Goal: Information Seeking & Learning: Learn about a topic

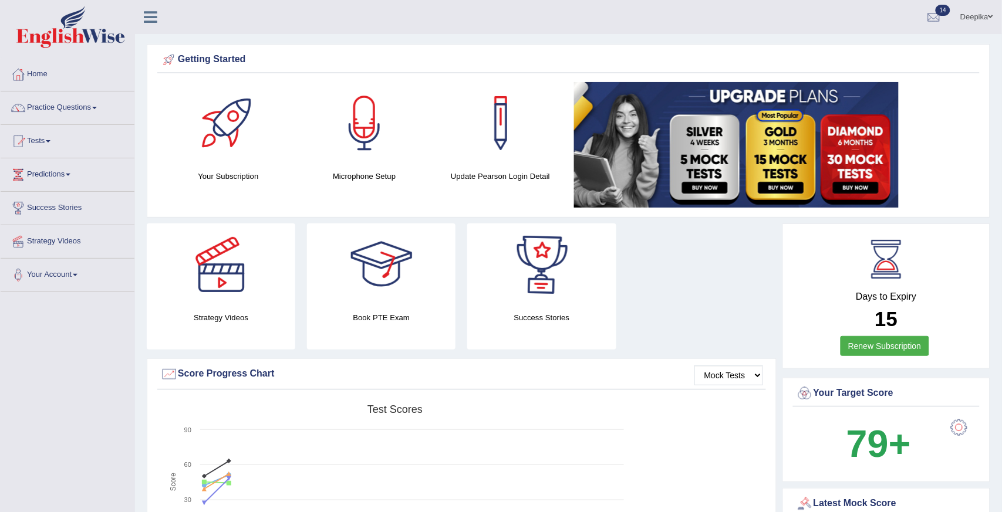
click at [514, 276] on div at bounding box center [541, 265] width 82 height 82
click at [94, 109] on link "Practice Questions" at bounding box center [68, 106] width 134 height 29
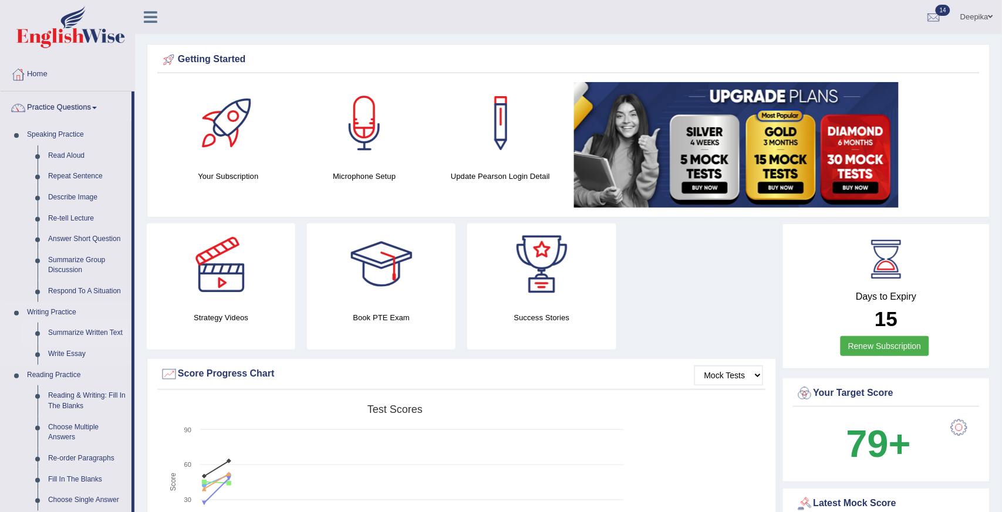
click at [119, 333] on link "Summarize Written Text" at bounding box center [87, 333] width 89 height 21
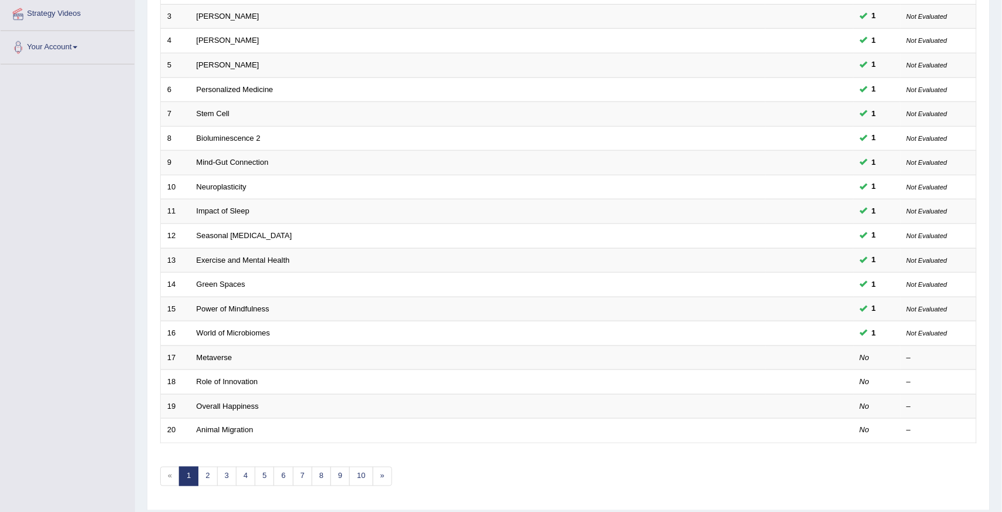
scroll to position [234, 0]
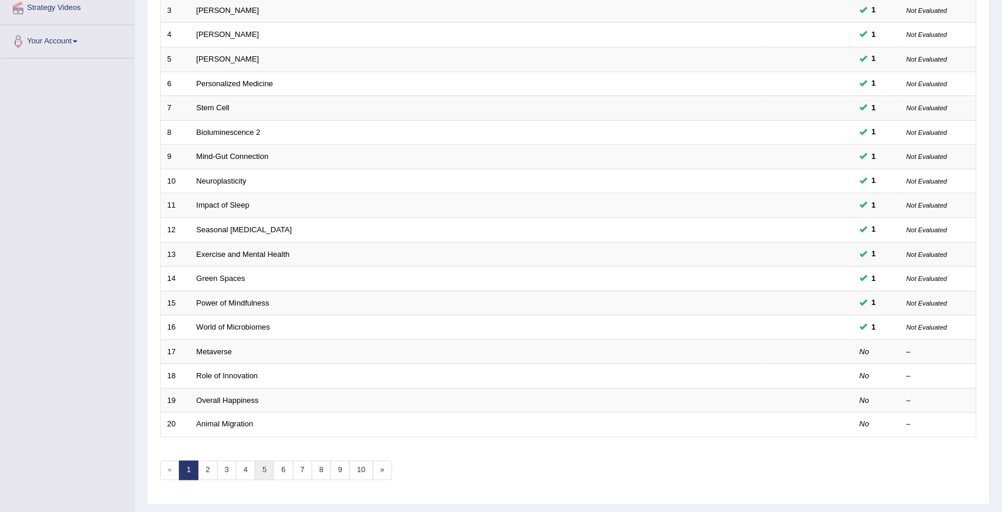
click at [256, 472] on link "5" at bounding box center [264, 470] width 19 height 19
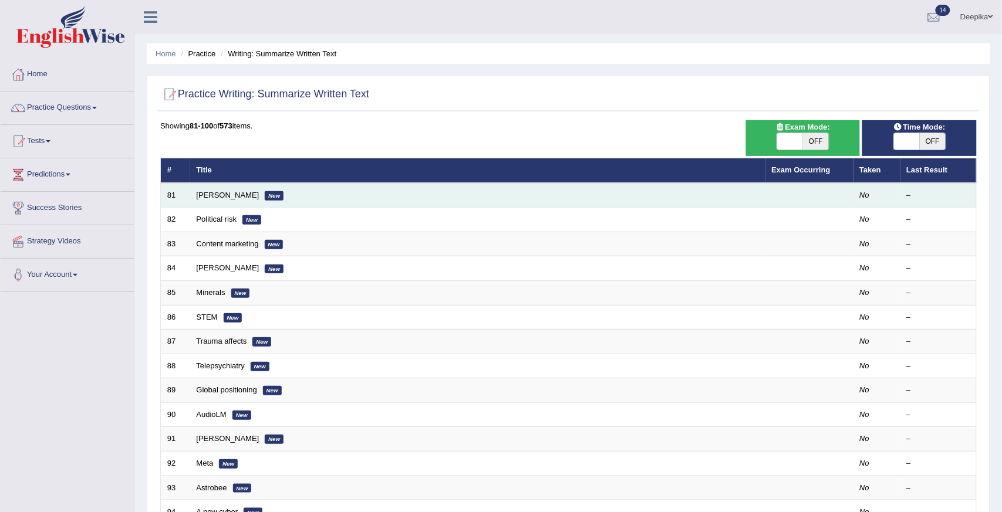
click at [207, 189] on td "Rudolf New" at bounding box center [477, 195] width 575 height 25
click at [207, 197] on link "Rudolf" at bounding box center [228, 195] width 63 height 9
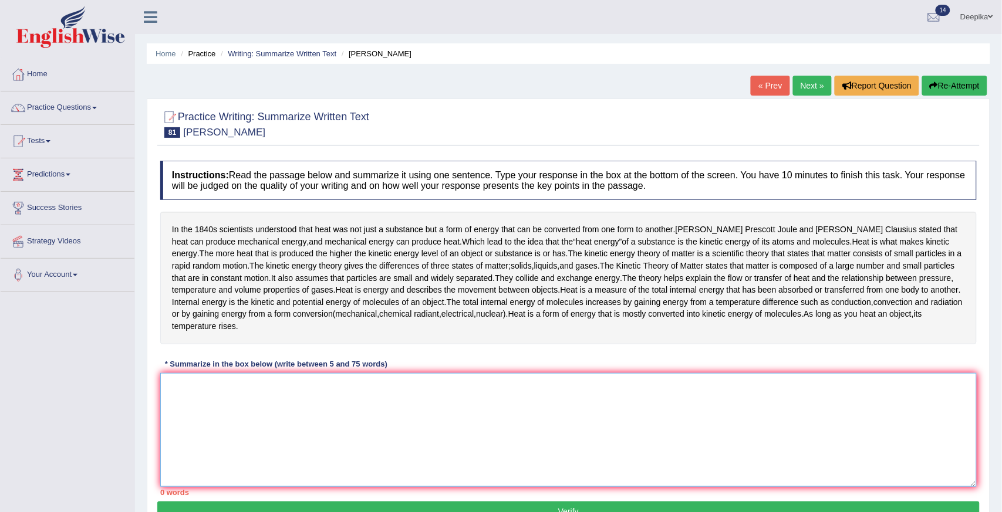
click at [173, 381] on textarea at bounding box center [568, 430] width 816 height 114
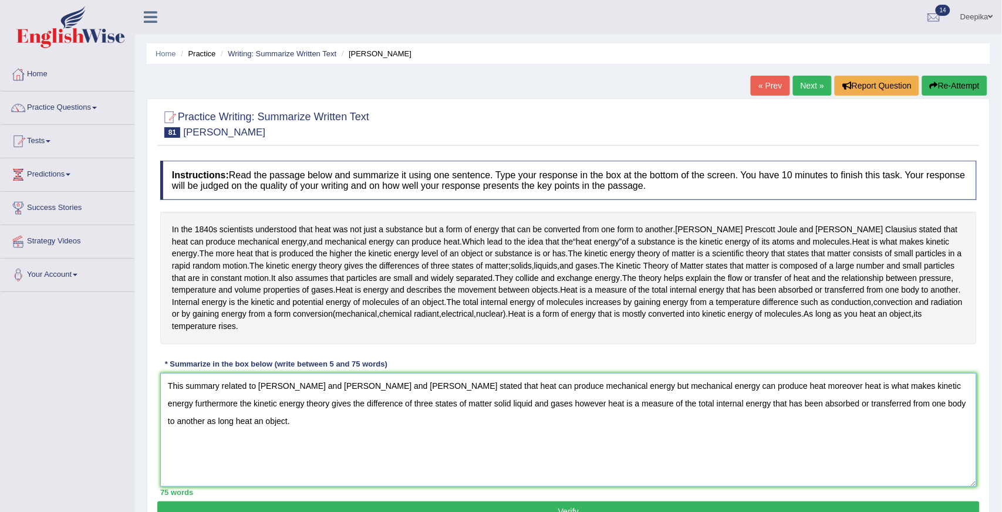
type textarea "This summary related to Rudolf and James Prescott Joule and Rudolf Clausius sta…"
click at [288, 506] on button "Verify" at bounding box center [568, 512] width 822 height 20
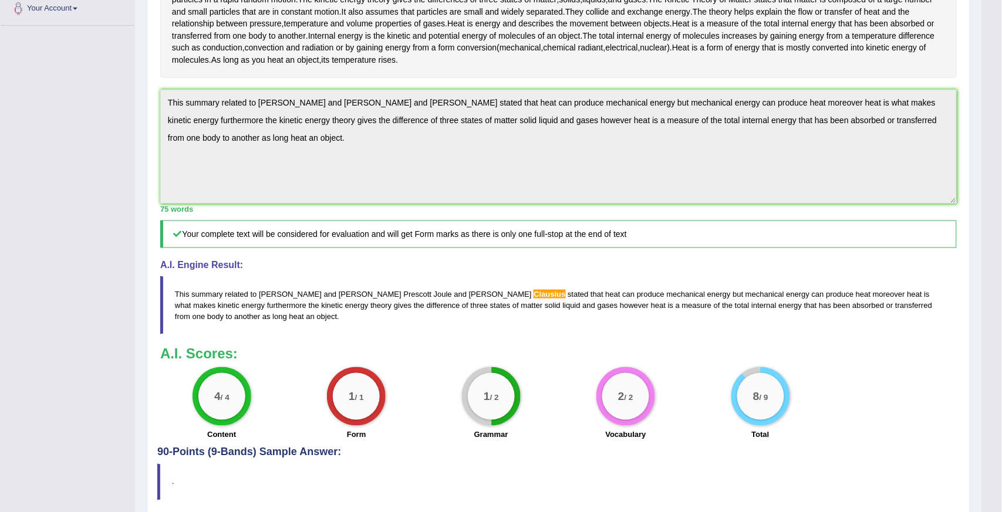
scroll to position [311, 0]
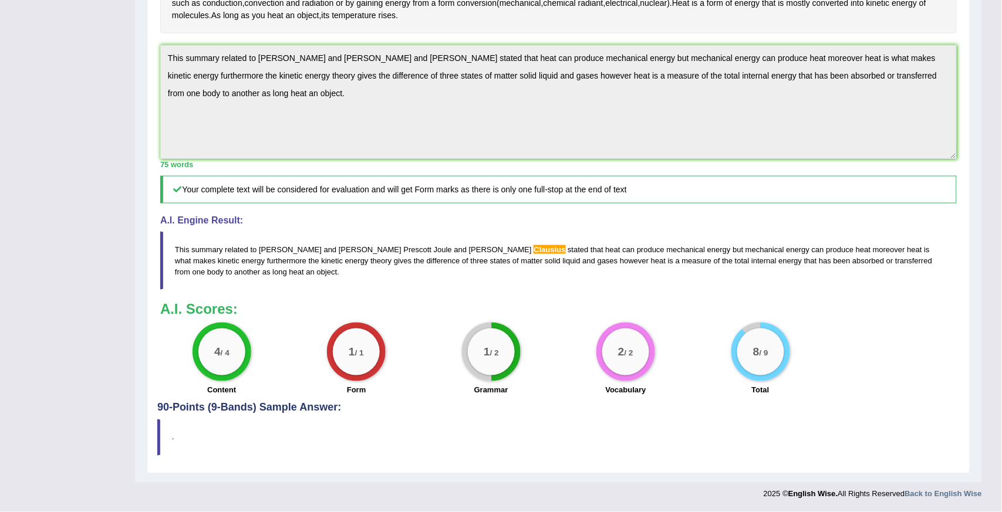
click at [909, 359] on div "4 / 4 Content 1 / 1 Form 1 / 2 Grammar 2 / 2 Vocabulary 8 / 9 Total" at bounding box center [558, 361] width 808 height 76
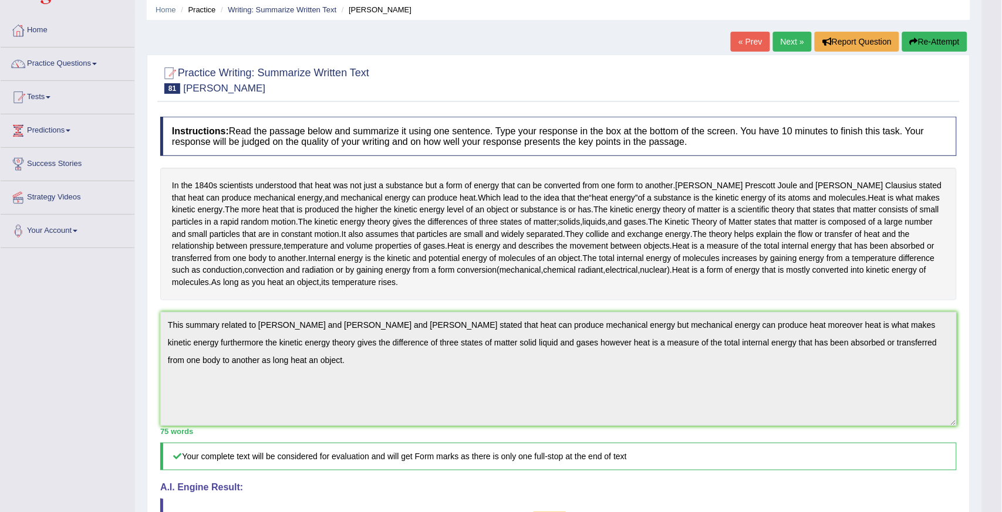
scroll to position [38, 0]
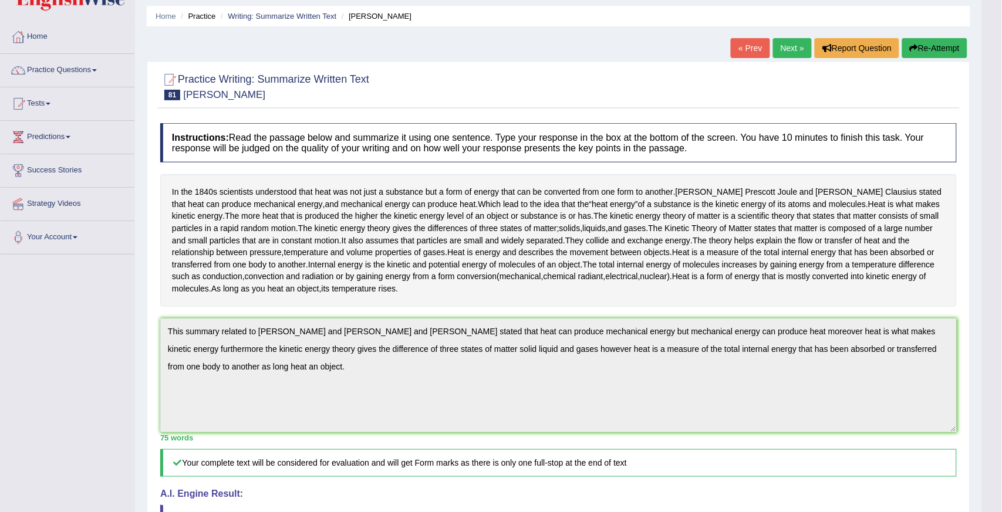
click at [797, 43] on link "Next »" at bounding box center [792, 48] width 39 height 20
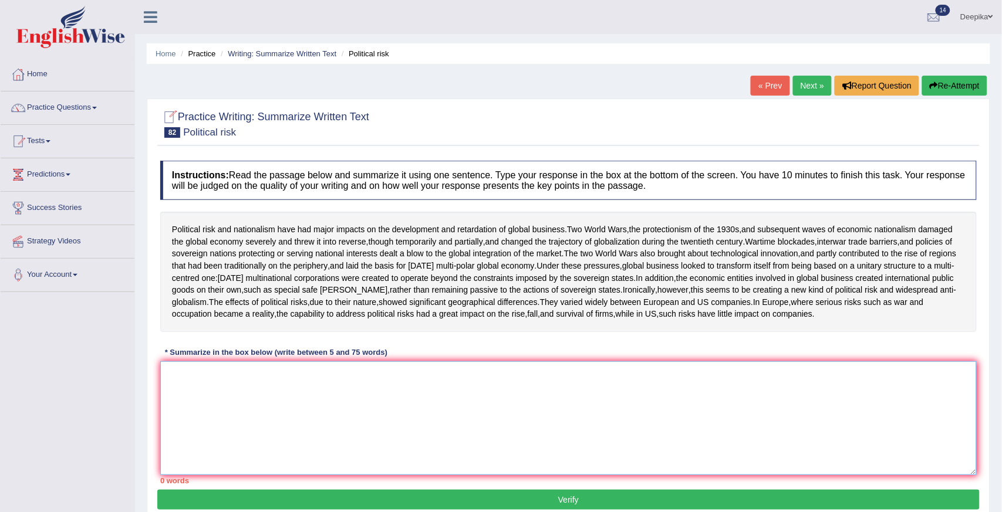
click at [187, 368] on textarea at bounding box center [568, 418] width 816 height 114
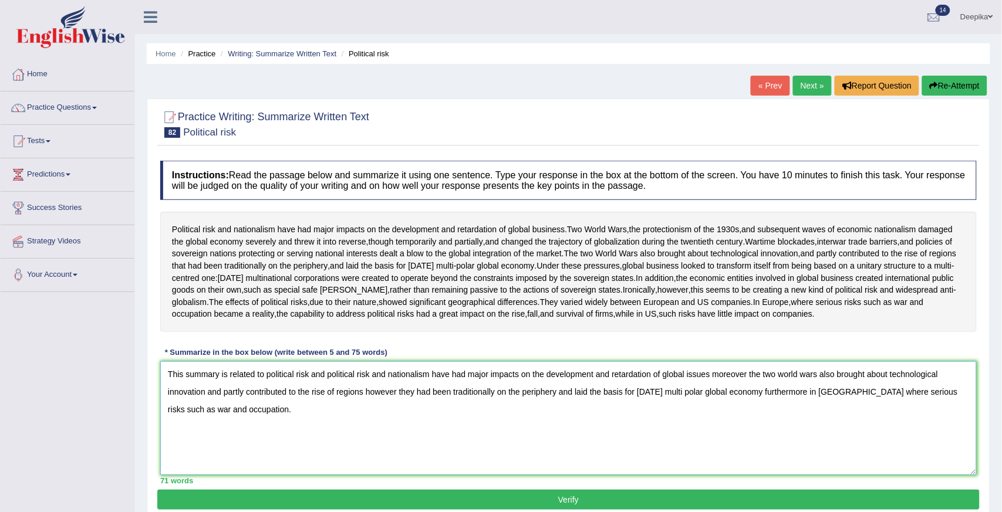
type textarea "This summary is related to political risk and political risk and nationalism ha…"
click at [297, 501] on button "Verify" at bounding box center [568, 500] width 822 height 20
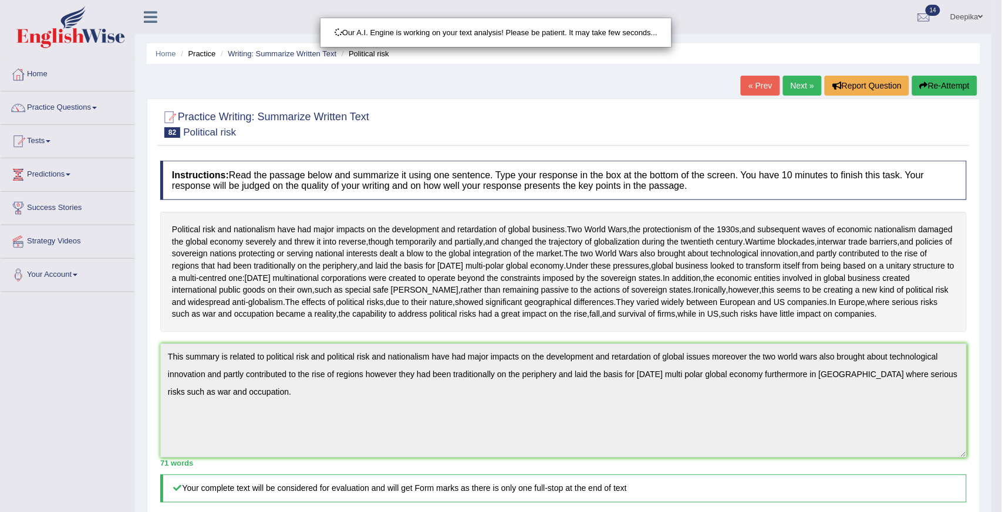
click at [1001, 442] on div "Our A.I. Engine is working on your text analysis! Please be patient. It may tak…" at bounding box center [501, 256] width 1002 height 512
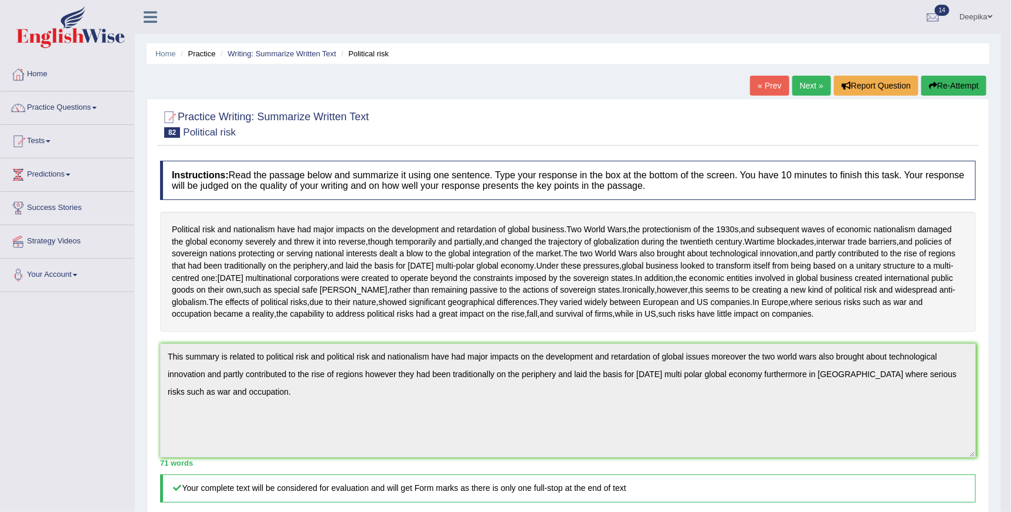
click at [1001, 442] on div "Checking spelling/grammar..." at bounding box center [505, 256] width 1011 height 512
click at [1001, 442] on html "Toggle navigation Home Practice Questions Speaking Practice Read Aloud Repeat S…" at bounding box center [505, 256] width 1011 height 512
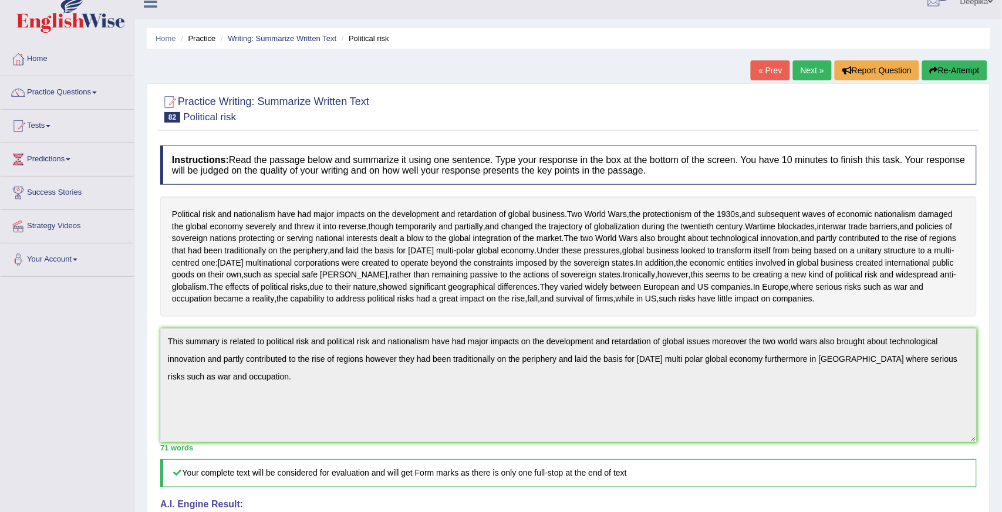
scroll to position [1, 0]
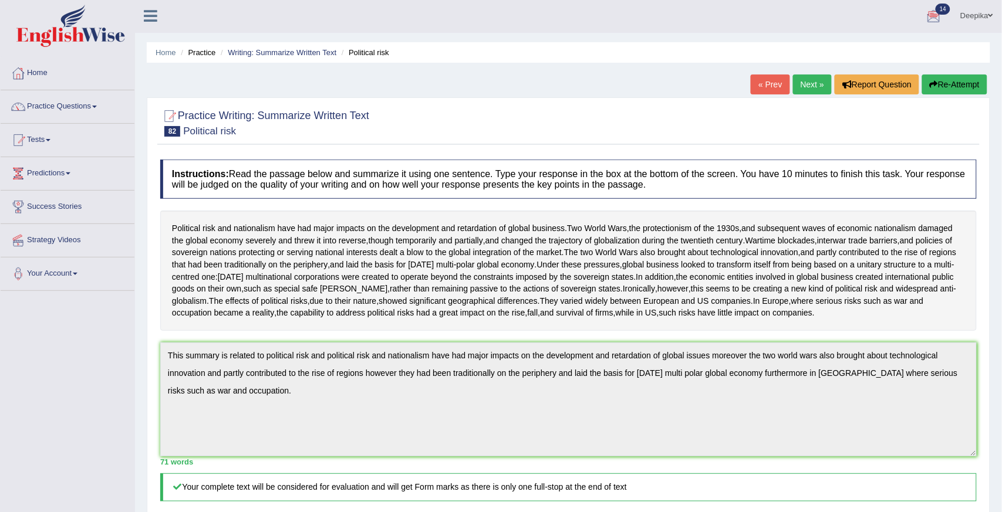
click at [797, 82] on link "Next »" at bounding box center [812, 85] width 39 height 20
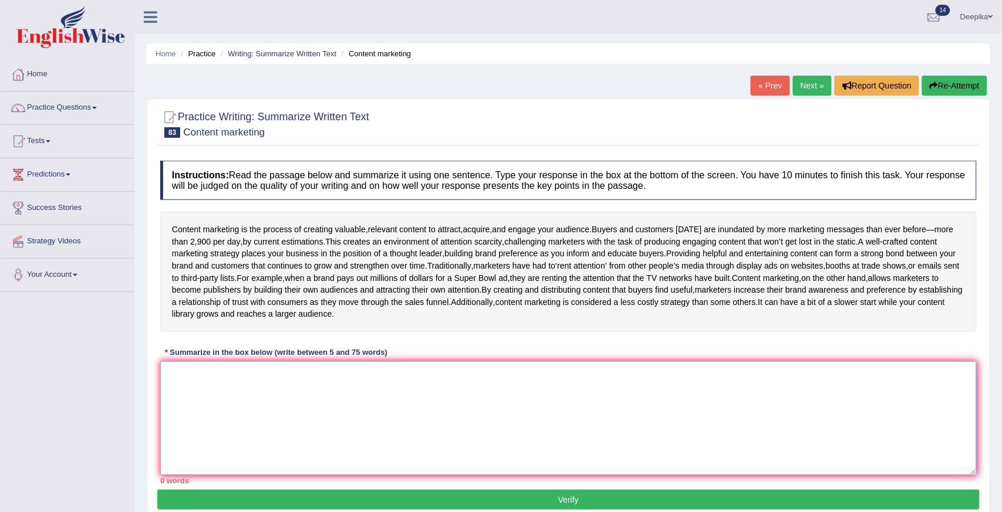
click at [192, 383] on textarea at bounding box center [568, 418] width 816 height 114
click at [96, 107] on span at bounding box center [94, 108] width 5 height 2
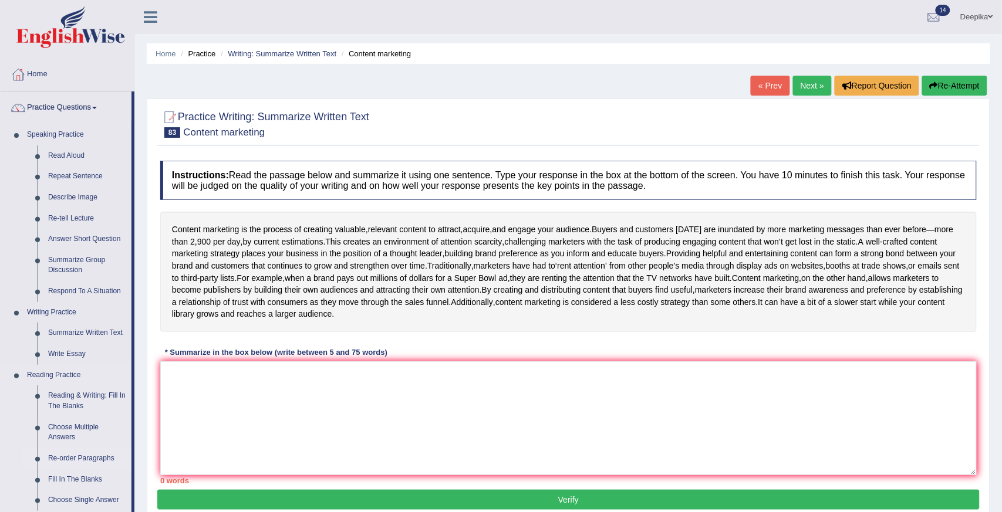
click at [65, 458] on link "Re-order Paragraphs" at bounding box center [87, 458] width 89 height 21
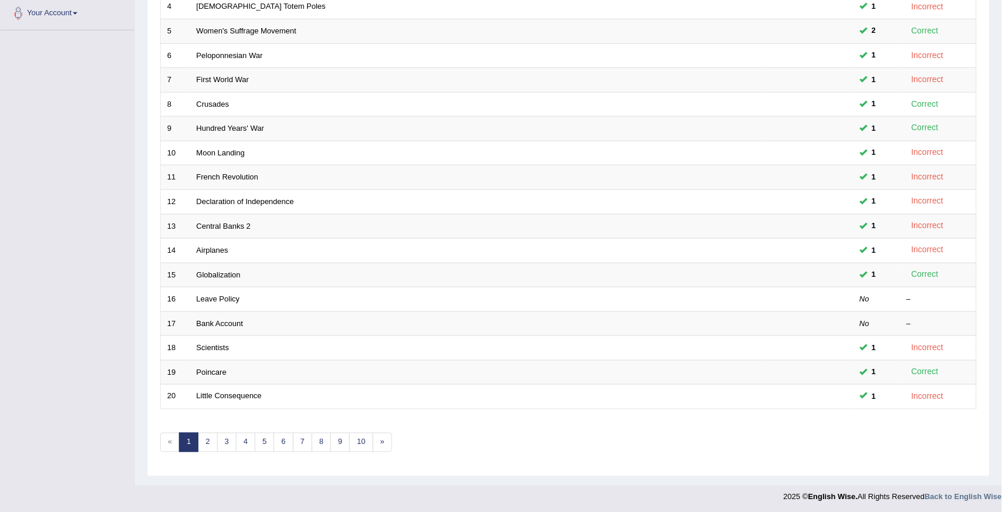
scroll to position [265, 0]
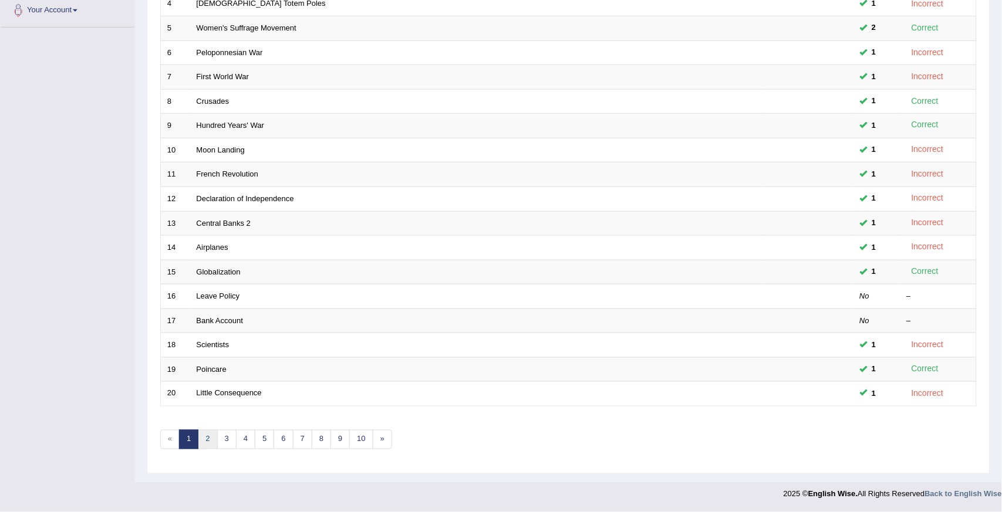
click at [209, 443] on link "2" at bounding box center [207, 439] width 19 height 19
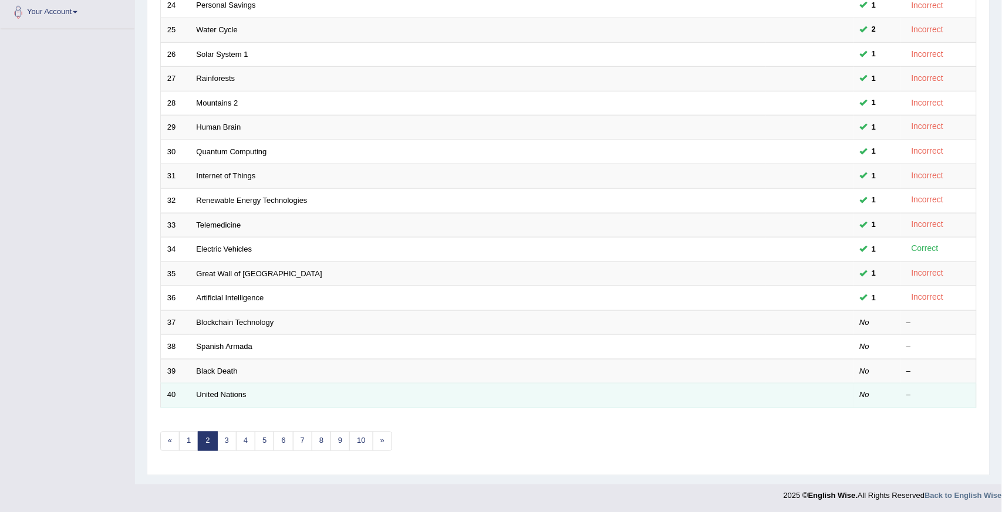
scroll to position [265, 0]
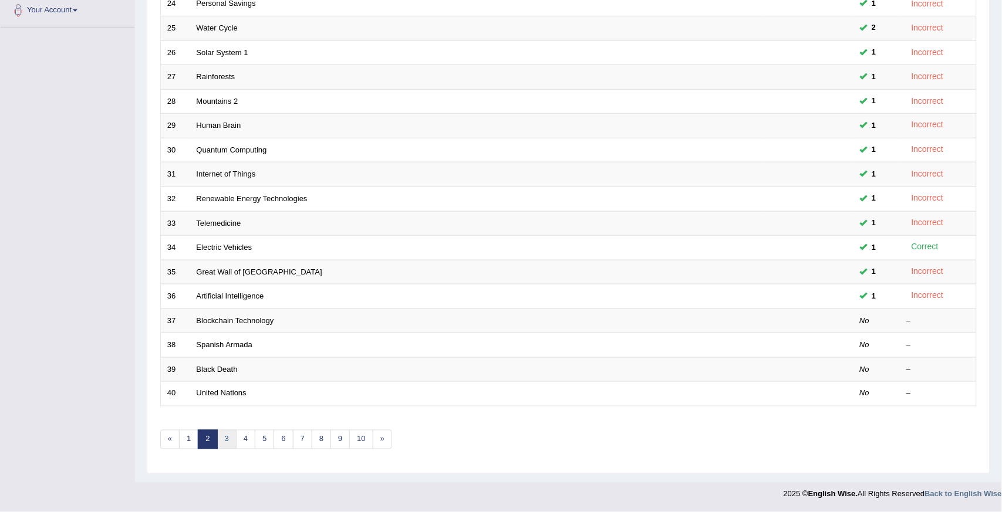
click at [228, 440] on link "3" at bounding box center [226, 439] width 19 height 19
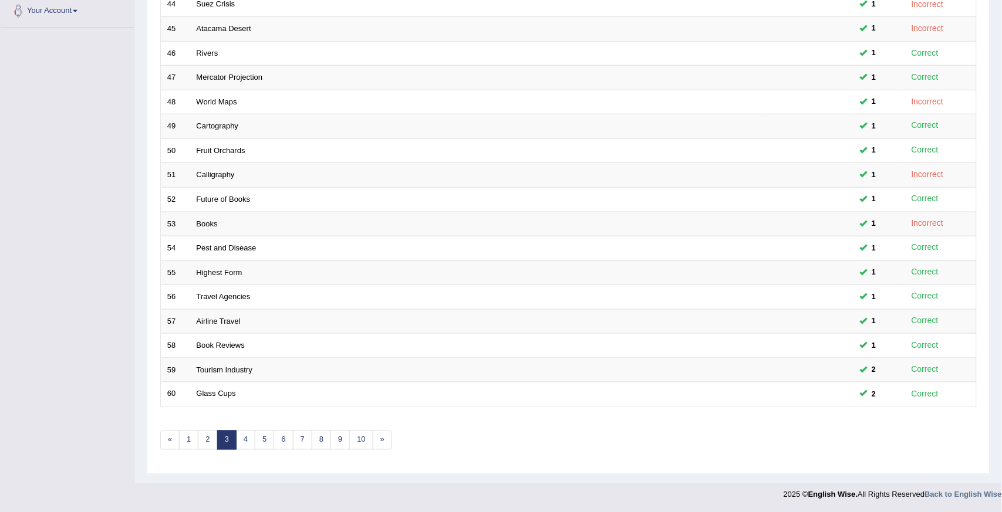
scroll to position [265, 0]
click at [243, 441] on link "4" at bounding box center [245, 439] width 19 height 19
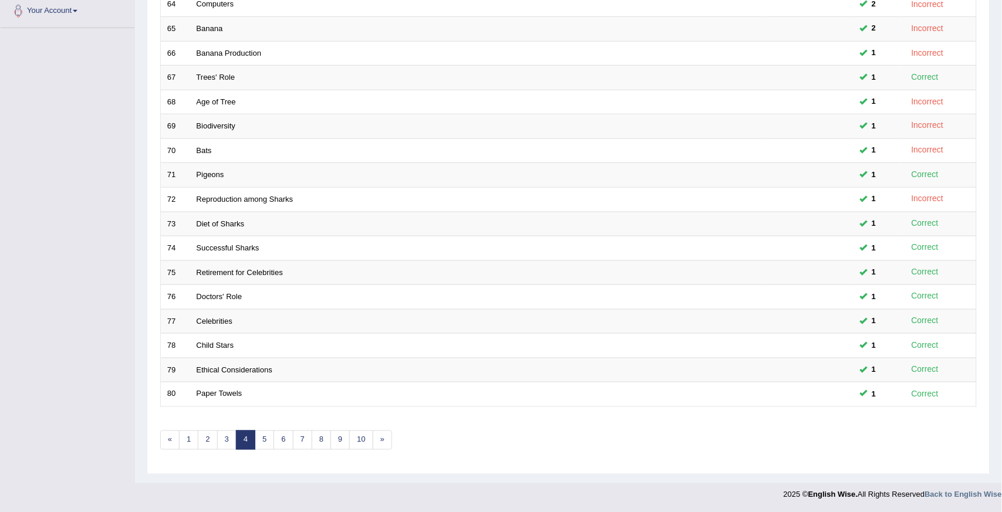
scroll to position [265, 0]
click at [263, 446] on link "5" at bounding box center [264, 439] width 19 height 19
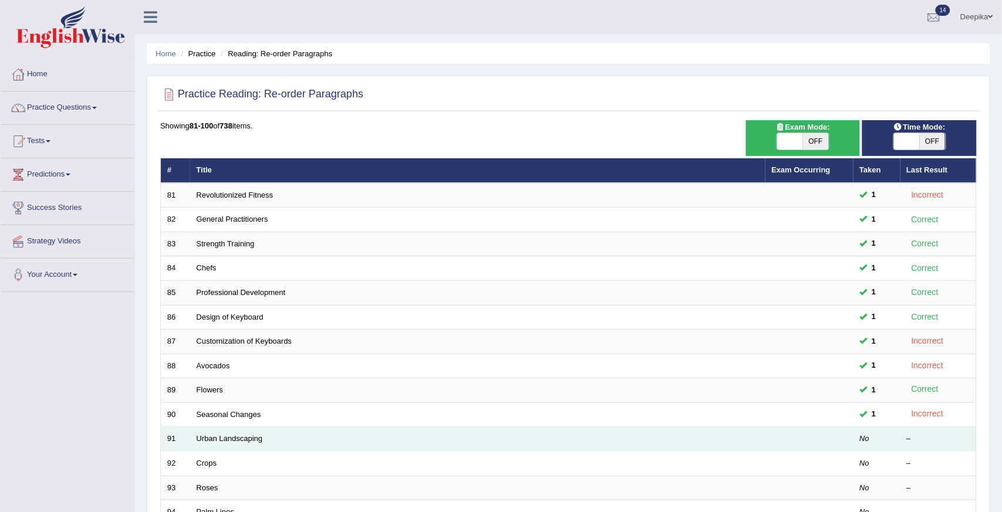
click at [268, 444] on td "Urban Landscaping" at bounding box center [477, 439] width 575 height 25
click at [249, 442] on link "Urban Landscaping" at bounding box center [230, 438] width 66 height 9
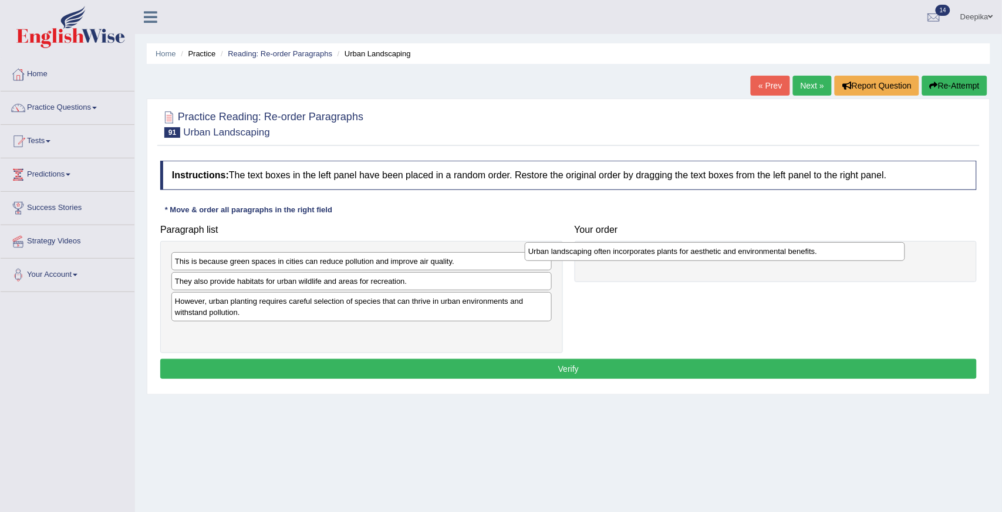
drag, startPoint x: 272, startPoint y: 285, endPoint x: 685, endPoint y: 241, distance: 415.4
click at [685, 242] on div "Urban landscaping often incorporates plants for aesthetic and environmental ben…" at bounding box center [715, 251] width 380 height 18
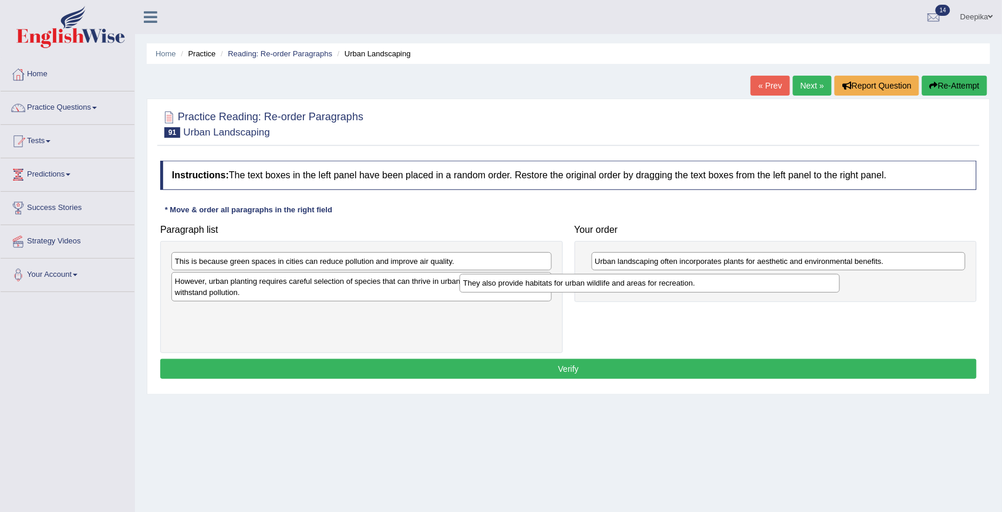
drag, startPoint x: 407, startPoint y: 275, endPoint x: 798, endPoint y: 272, distance: 390.8
click at [798, 274] on div "They also provide habitats for urban wildlife and areas for recreation." at bounding box center [649, 283] width 380 height 18
drag, startPoint x: 520, startPoint y: 248, endPoint x: 621, endPoint y: 293, distance: 110.0
click at [810, 302] on div "Paragraph list This is because green spaces in cities can reduce pollution and …" at bounding box center [568, 286] width 828 height 134
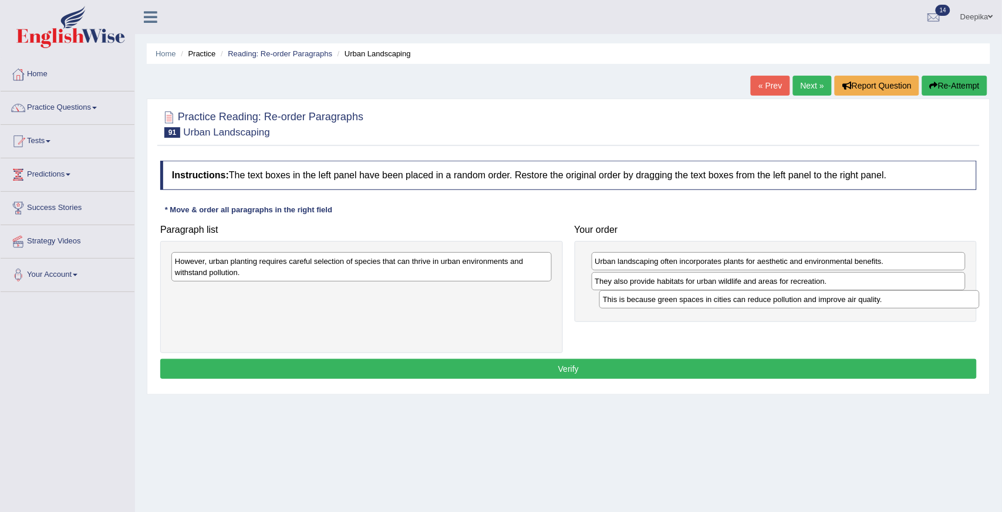
drag, startPoint x: 518, startPoint y: 257, endPoint x: 935, endPoint y: 298, distance: 419.2
click at [935, 298] on div "This is because green spaces in cities can reduce pollution and improve air qua…" at bounding box center [789, 299] width 380 height 18
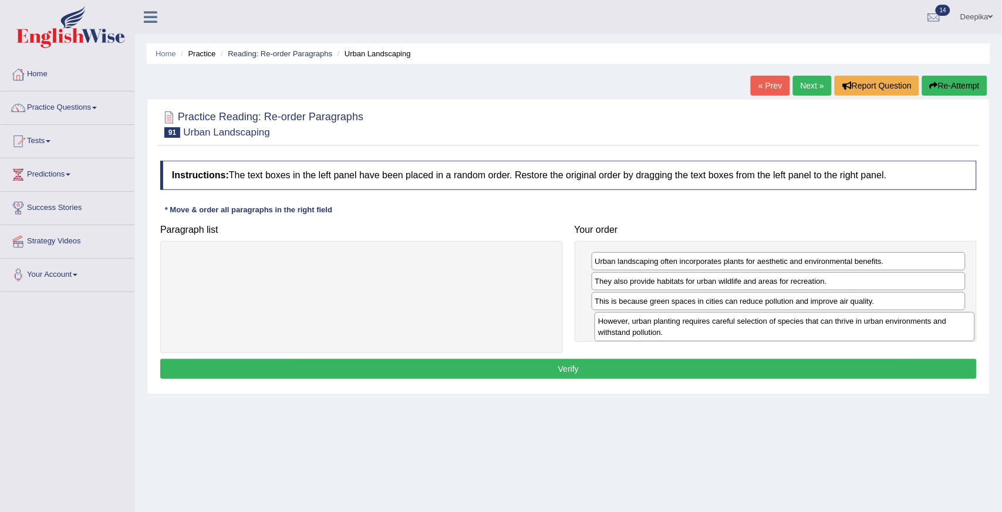
drag, startPoint x: 489, startPoint y: 262, endPoint x: 912, endPoint y: 322, distance: 427.2
click at [912, 322] on div "However, urban planting requires careful selection of species that can thrive i…" at bounding box center [784, 326] width 380 height 29
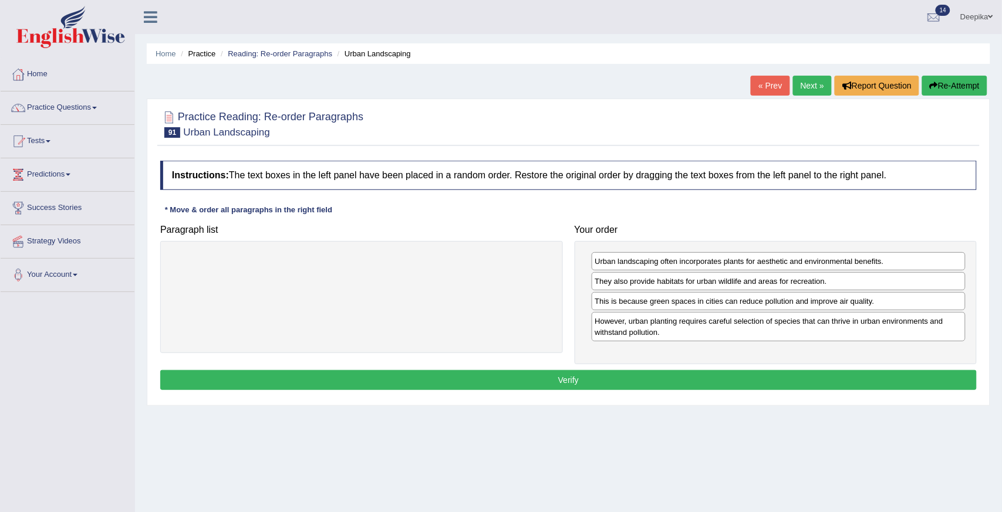
click at [858, 373] on button "Verify" at bounding box center [568, 380] width 816 height 20
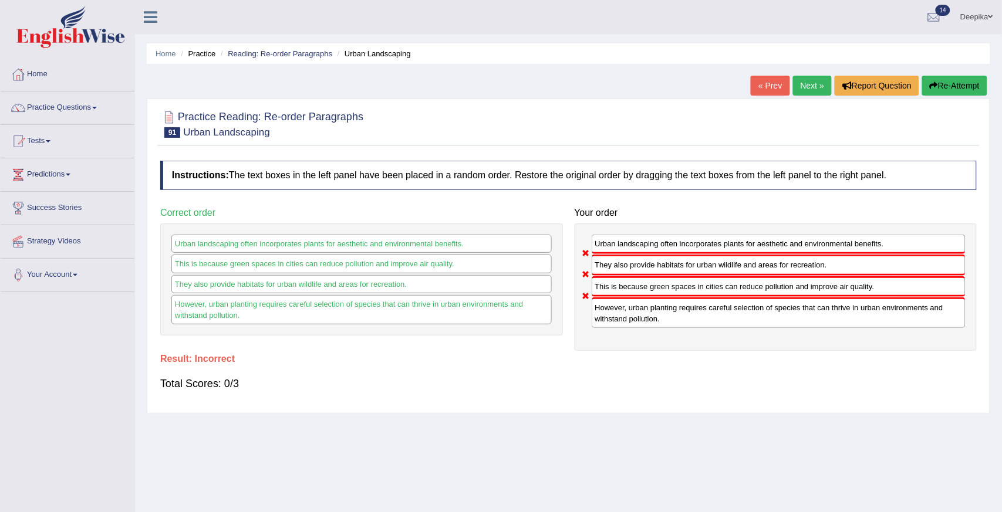
click at [966, 72] on div "Home Practice Reading: Re-order Paragraphs Urban Landscaping « Prev Next » Repo…" at bounding box center [568, 293] width 867 height 587
click at [965, 81] on button "Re-Attempt" at bounding box center [954, 86] width 65 height 20
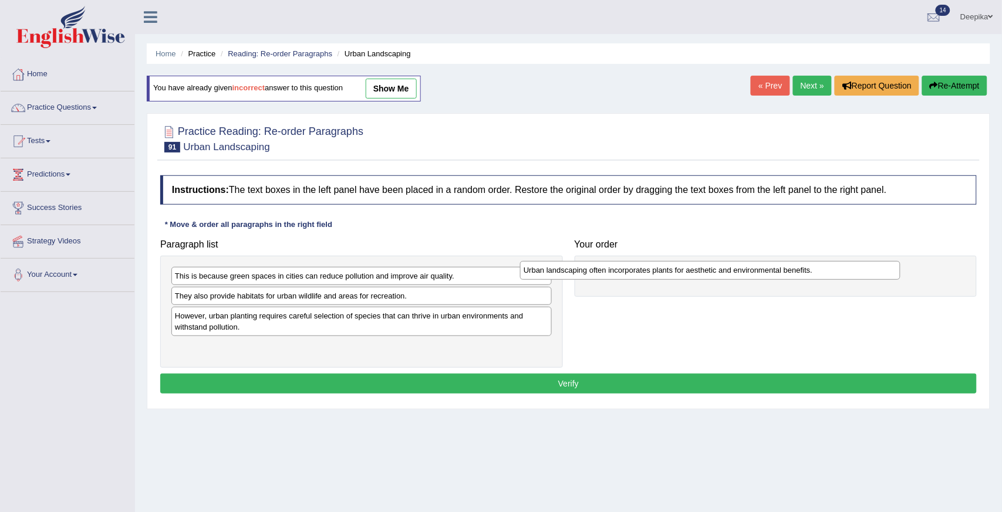
drag, startPoint x: 450, startPoint y: 297, endPoint x: 886, endPoint y: 266, distance: 437.0
click at [886, 266] on div "Urban landscaping often incorporates plants for aesthetic and environmental ben…" at bounding box center [710, 270] width 380 height 18
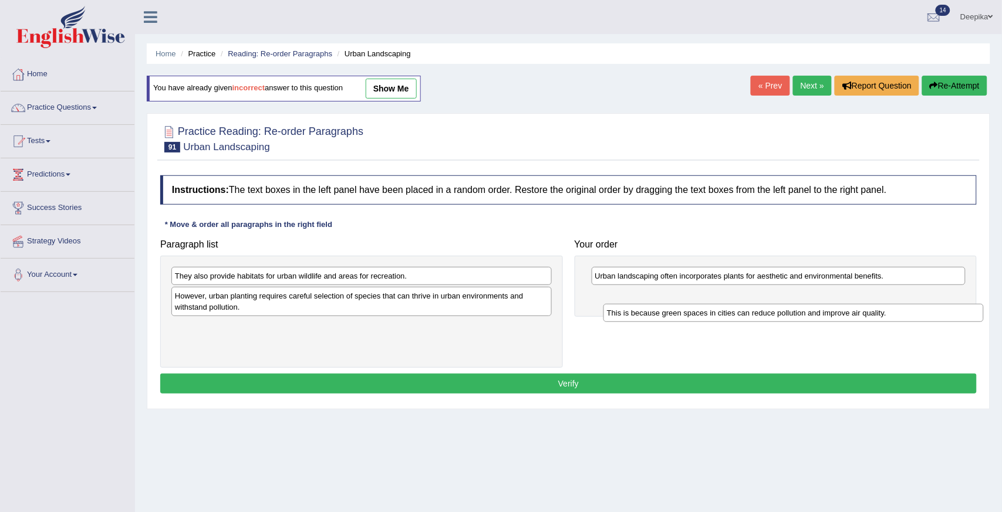
drag, startPoint x: 532, startPoint y: 269, endPoint x: 963, endPoint y: 306, distance: 433.4
click at [963, 306] on div "This is because green spaces in cities can reduce pollution and improve air qua…" at bounding box center [793, 313] width 380 height 18
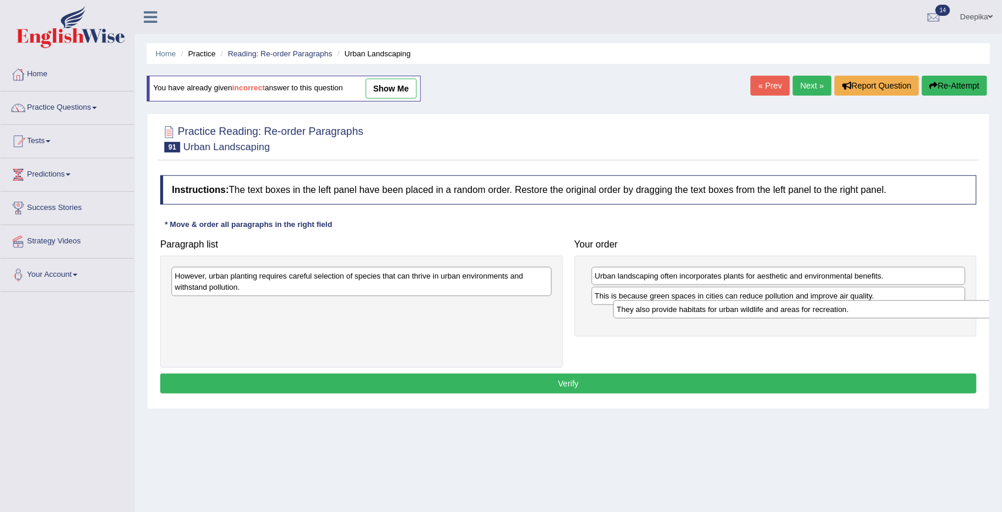
drag, startPoint x: 508, startPoint y: 280, endPoint x: 949, endPoint y: 315, distance: 443.1
click at [949, 315] on div "They also provide habitats for urban wildlife and areas for recreation." at bounding box center [803, 309] width 380 height 18
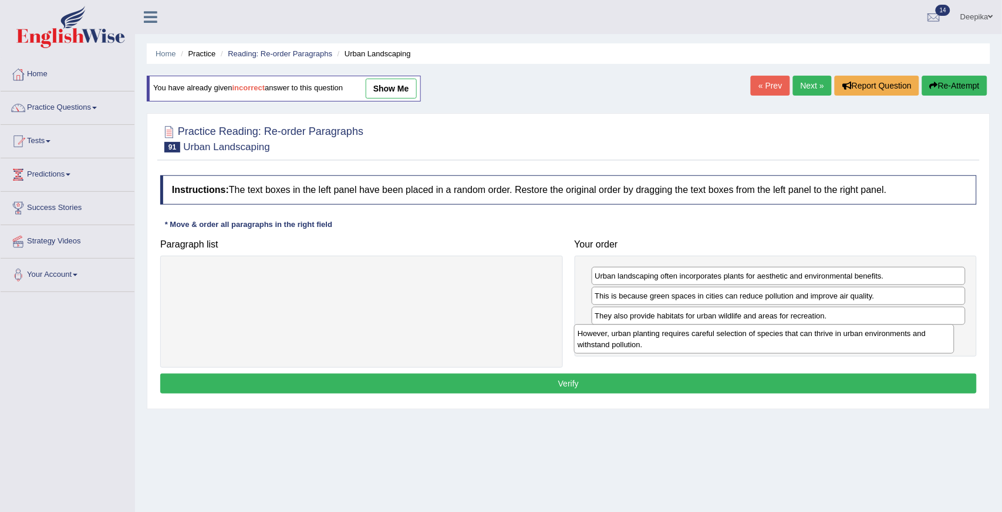
drag, startPoint x: 492, startPoint y: 269, endPoint x: 931, endPoint y: 331, distance: 443.2
click at [931, 331] on div "However, urban planting requires careful selection of species that can thrive i…" at bounding box center [764, 338] width 380 height 29
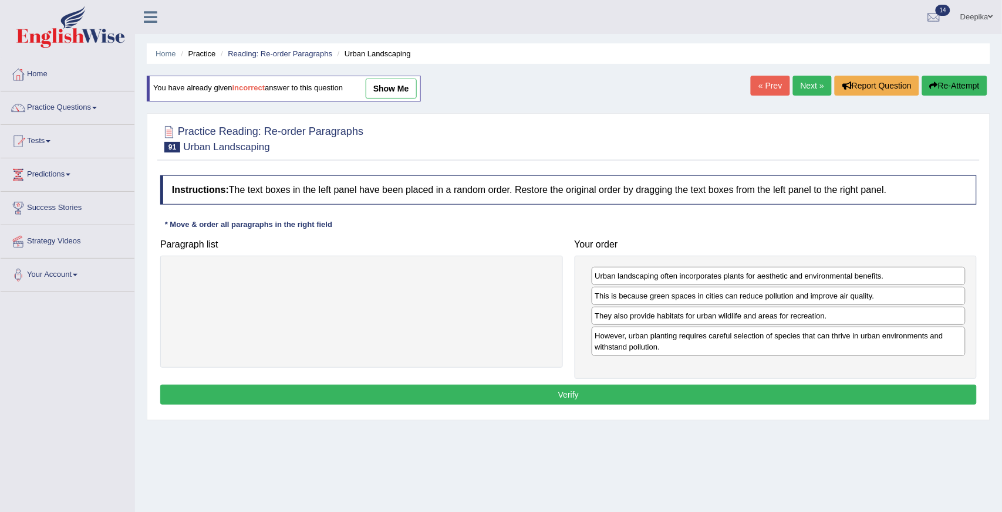
click at [851, 387] on button "Verify" at bounding box center [568, 395] width 816 height 20
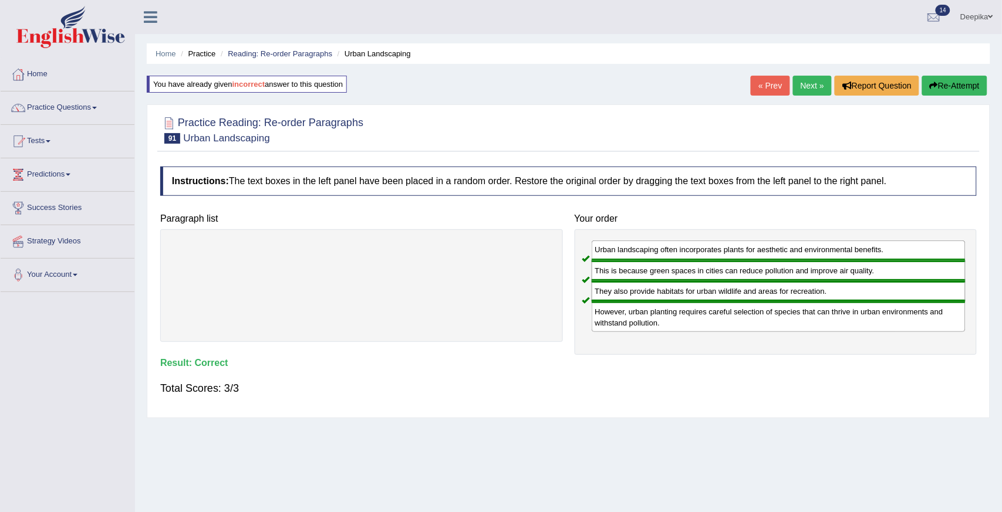
click at [814, 85] on link "Next »" at bounding box center [812, 86] width 39 height 20
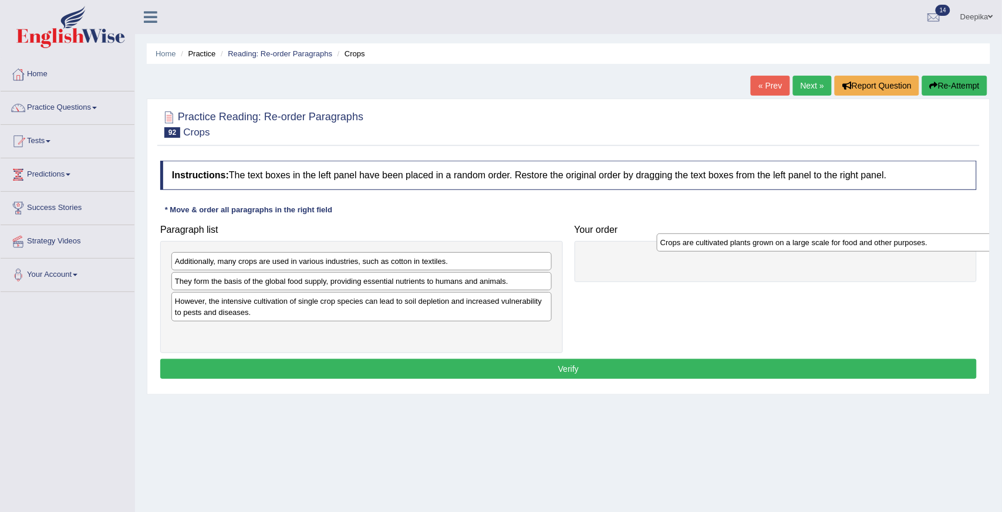
drag, startPoint x: 299, startPoint y: 265, endPoint x: 774, endPoint y: 250, distance: 475.5
click at [785, 248] on div "Crops are cultivated plants grown on a large scale for food and other purposes." at bounding box center [847, 243] width 380 height 18
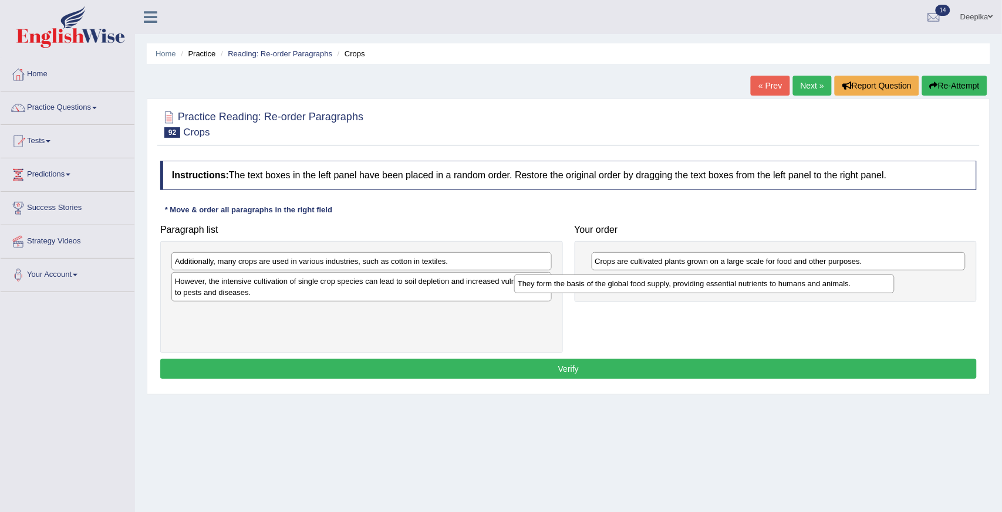
drag, startPoint x: 377, startPoint y: 280, endPoint x: 748, endPoint y: 279, distance: 370.8
click at [748, 279] on div "They form the basis of the global food supply, providing essential nutrients to…" at bounding box center [704, 284] width 380 height 18
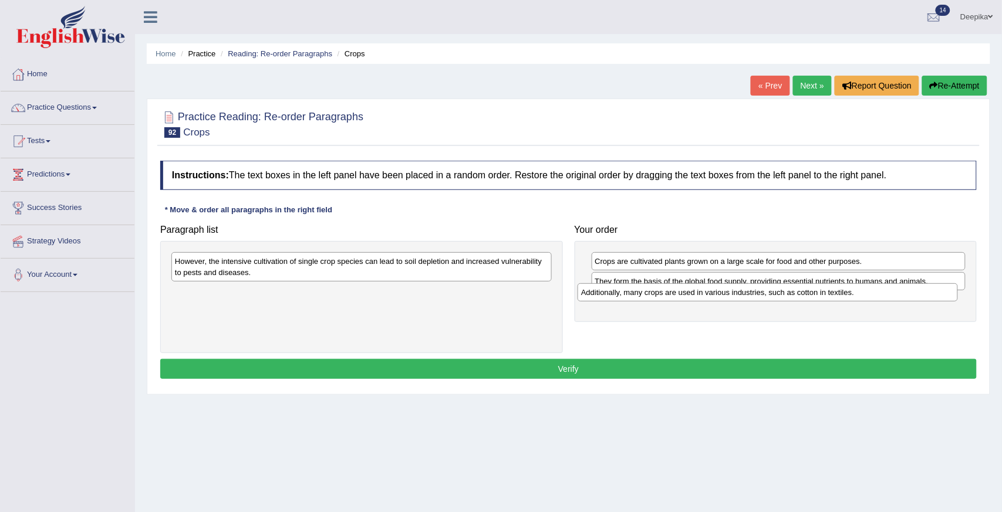
drag, startPoint x: 417, startPoint y: 259, endPoint x: 843, endPoint y: 292, distance: 426.6
click at [843, 292] on div "Additionally, many crops are used in various industries, such as cotton in text…" at bounding box center [767, 292] width 380 height 18
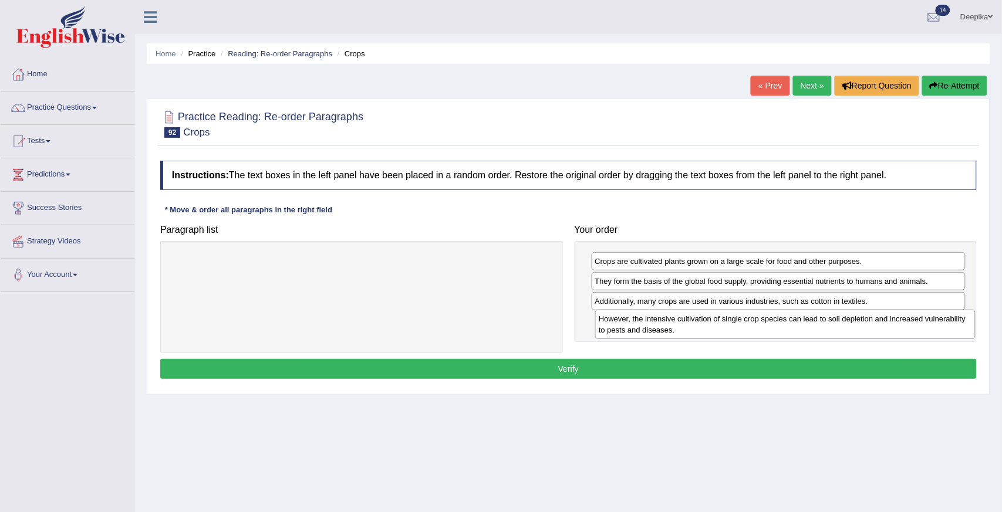
drag, startPoint x: 449, startPoint y: 271, endPoint x: 858, endPoint y: 329, distance: 413.0
click at [858, 329] on div "However, the intensive cultivation of single crop species can lead to soil depl…" at bounding box center [785, 324] width 380 height 29
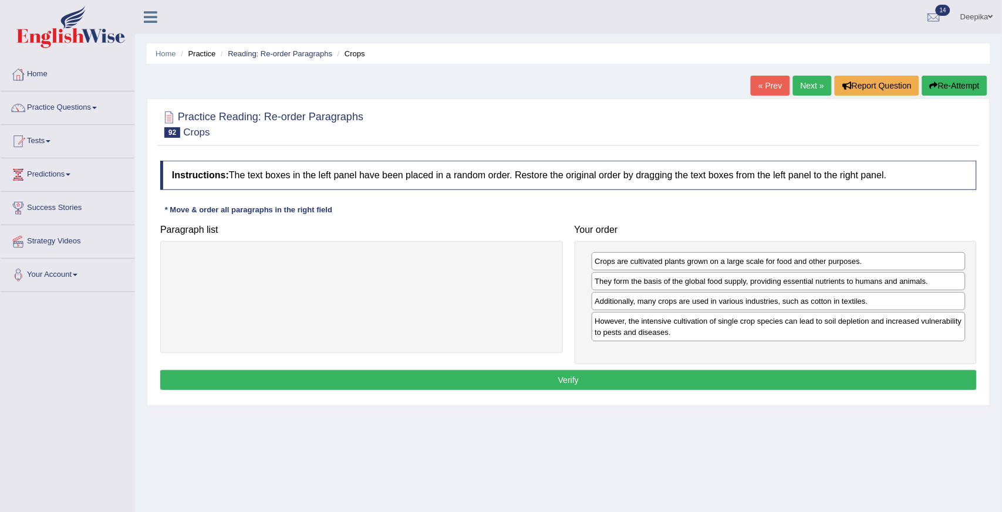
click at [834, 377] on button "Verify" at bounding box center [568, 380] width 816 height 20
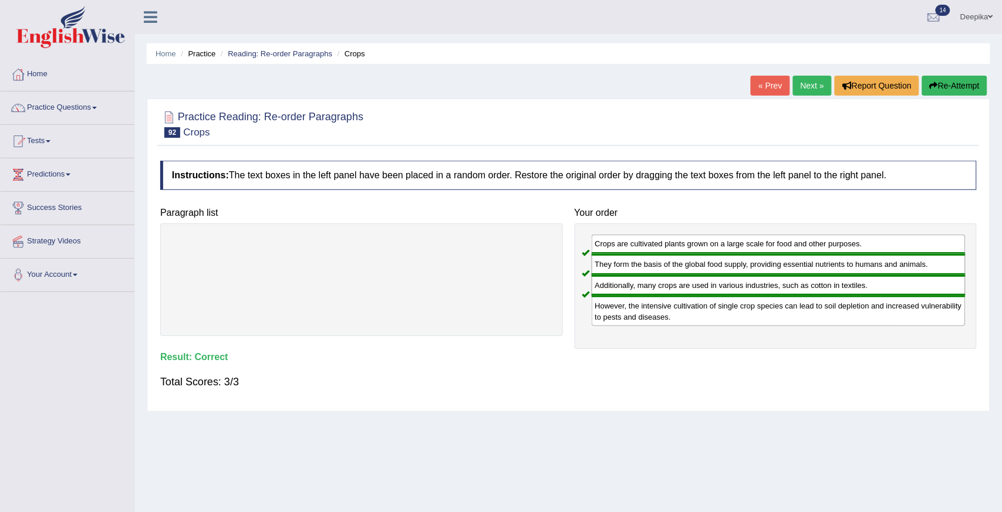
click at [807, 83] on link "Next »" at bounding box center [812, 86] width 39 height 20
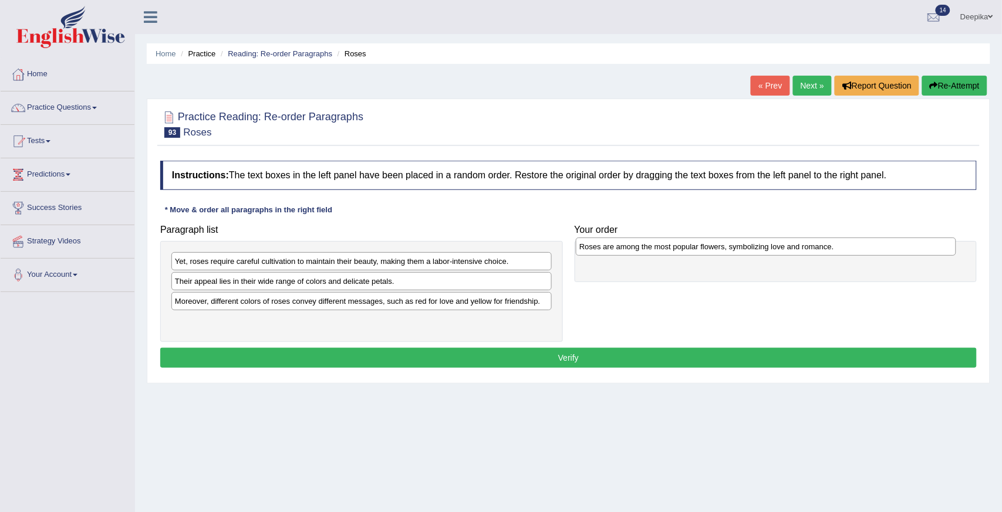
drag, startPoint x: 472, startPoint y: 320, endPoint x: 877, endPoint y: 245, distance: 412.3
click at [877, 245] on div "Roses are among the most popular flowers, symbolizing love and romance." at bounding box center [766, 247] width 380 height 18
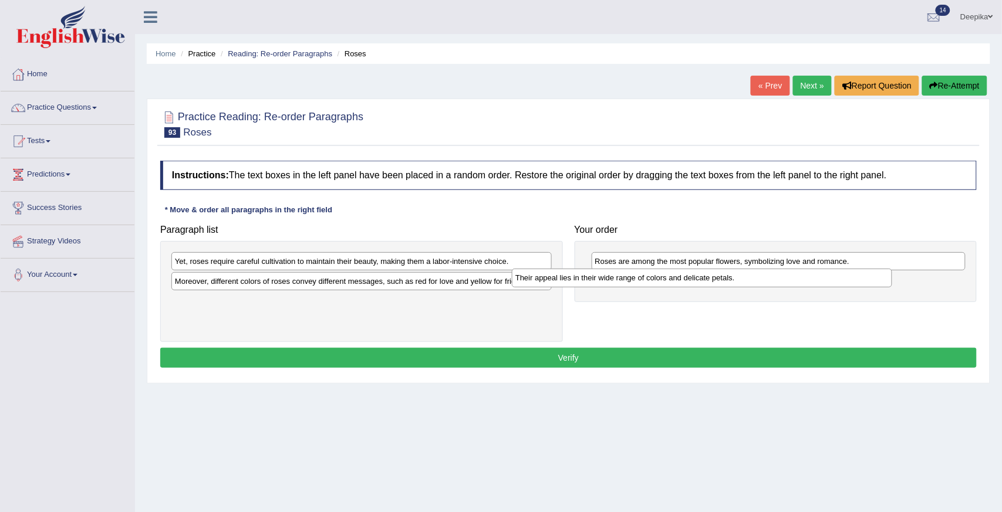
drag, startPoint x: 464, startPoint y: 286, endPoint x: 872, endPoint y: 289, distance: 408.4
click at [872, 287] on div "Their appeal lies in their wide range of colors and delicate petals." at bounding box center [702, 278] width 380 height 18
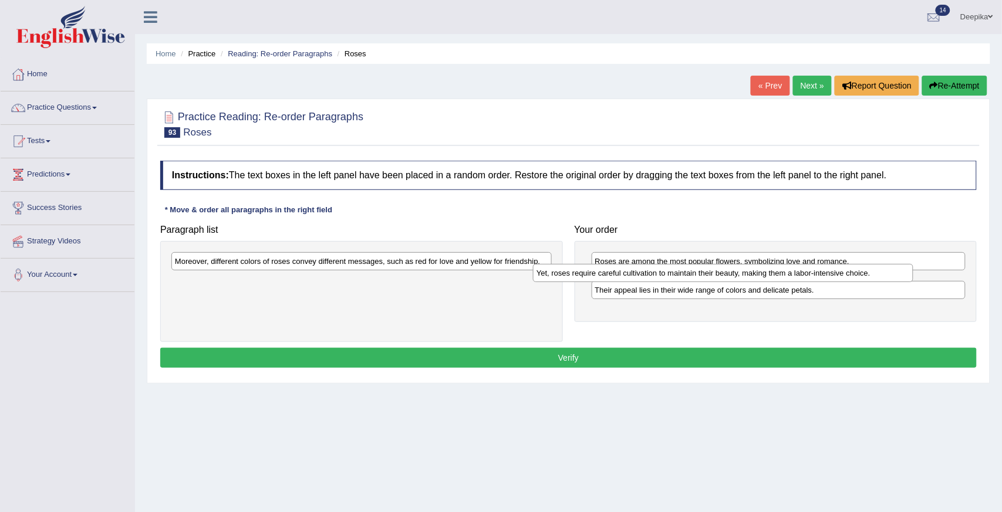
drag, startPoint x: 479, startPoint y: 266, endPoint x: 841, endPoint y: 278, distance: 361.6
click at [841, 278] on div "Yet, roses require careful cultivation to maintain their beauty, making them a …" at bounding box center [723, 273] width 380 height 18
drag, startPoint x: 495, startPoint y: 249, endPoint x: 543, endPoint y: 287, distance: 62.2
click at [553, 289] on div "Moreover, different colors of roses convey different messages, such as red for …" at bounding box center [361, 291] width 402 height 101
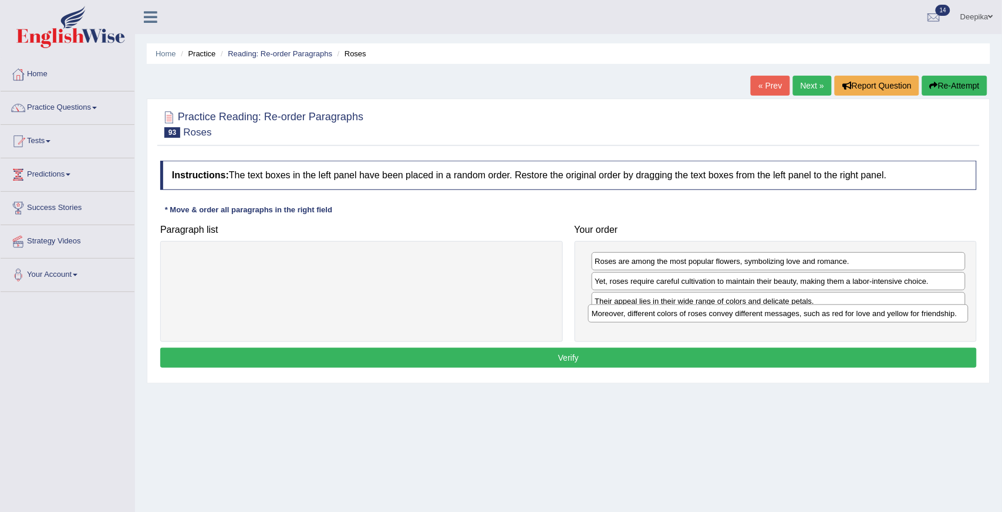
drag, startPoint x: 534, startPoint y: 266, endPoint x: 951, endPoint y: 319, distance: 419.8
click at [951, 319] on div "Moreover, different colors of roses convey different messages, such as red for …" at bounding box center [778, 314] width 380 height 18
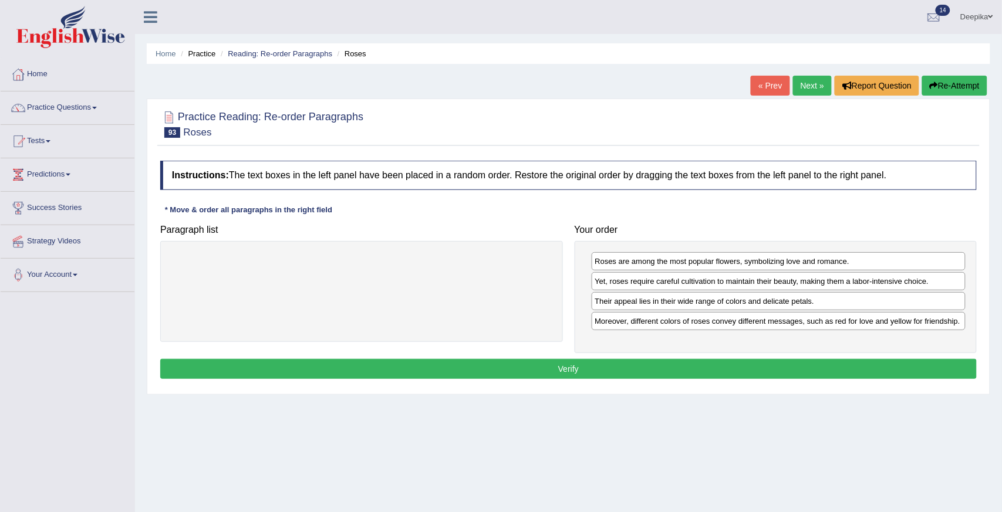
click at [889, 373] on button "Verify" at bounding box center [568, 369] width 816 height 20
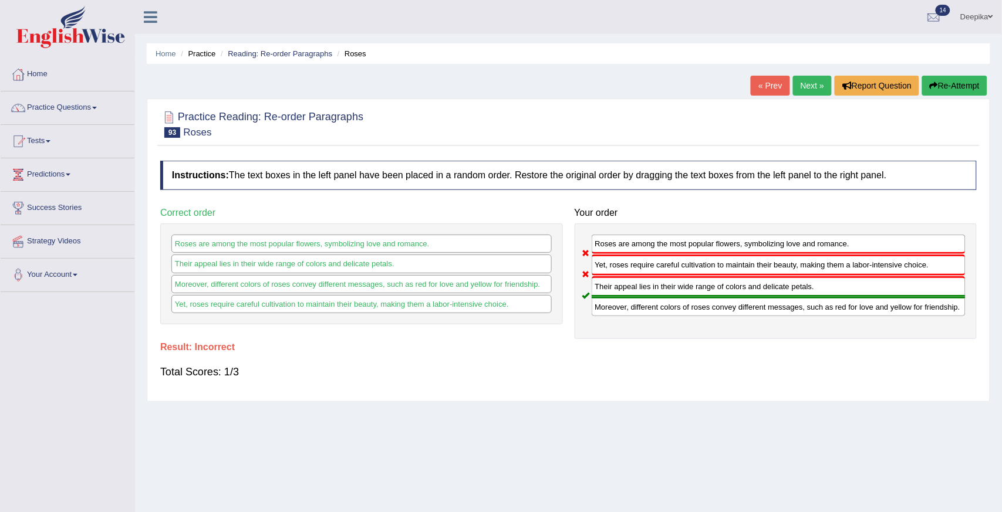
click at [814, 84] on link "Next »" at bounding box center [812, 86] width 39 height 20
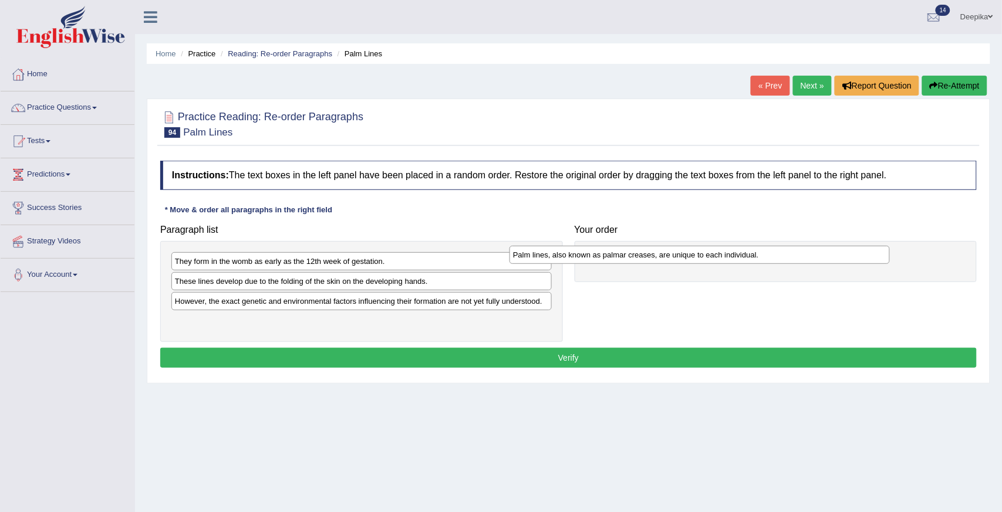
drag, startPoint x: 403, startPoint y: 327, endPoint x: 745, endPoint y: 260, distance: 348.5
click at [745, 260] on div "Palm lines, also known as palmar creases, are unique to each individual." at bounding box center [699, 255] width 380 height 18
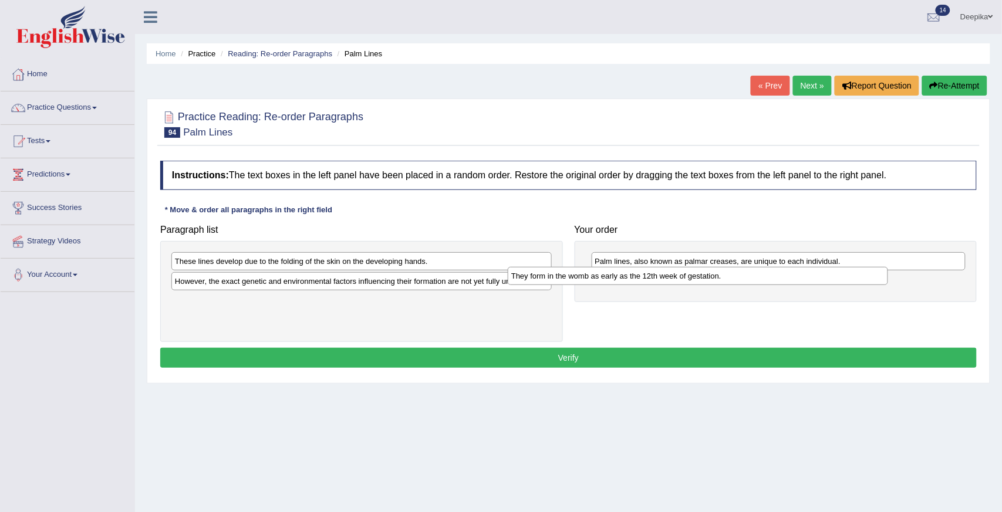
drag, startPoint x: 438, startPoint y: 256, endPoint x: 794, endPoint y: 273, distance: 356.5
click at [794, 273] on div "They form in the womb as early as the 12th week of gestation." at bounding box center [698, 276] width 380 height 18
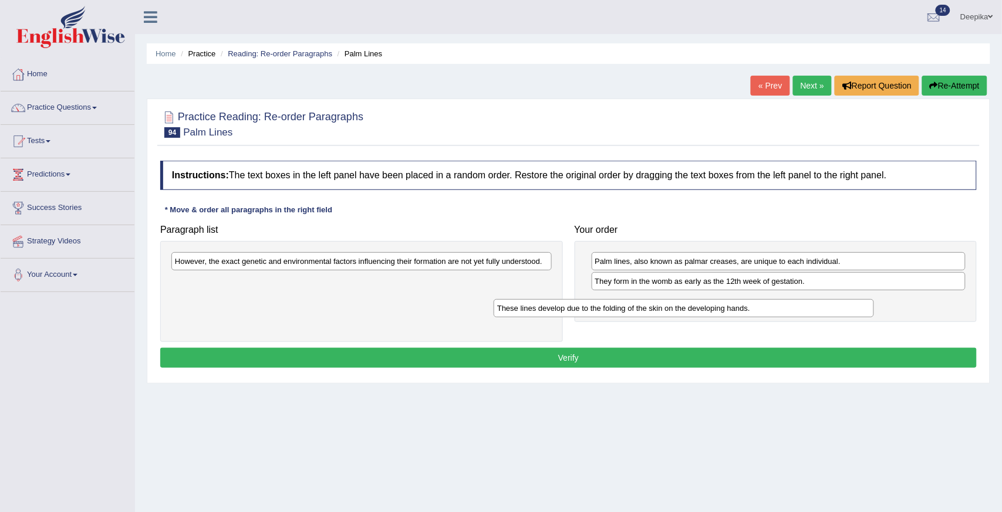
drag, startPoint x: 431, startPoint y: 258, endPoint x: 753, endPoint y: 305, distance: 325.5
click at [753, 305] on div "These lines develop due to the folding of the skin on the developing hands." at bounding box center [683, 308] width 380 height 18
click at [753, 305] on div "These lines develop due to the folding of the skin on the developing hands." at bounding box center [722, 305] width 380 height 18
drag, startPoint x: 753, startPoint y: 305, endPoint x: 751, endPoint y: 286, distance: 19.4
click at [751, 286] on div "These lines develop due to the folding of the skin on the developing hands." at bounding box center [777, 287] width 374 height 18
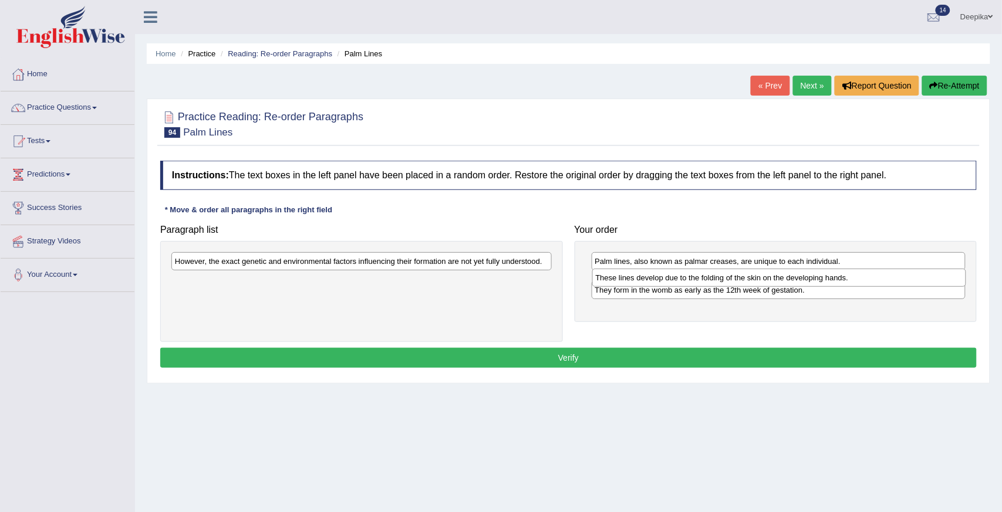
drag, startPoint x: 752, startPoint y: 300, endPoint x: 752, endPoint y: 276, distance: 24.6
click at [752, 276] on div "These lines develop due to the folding of the skin on the developing hands." at bounding box center [779, 278] width 374 height 18
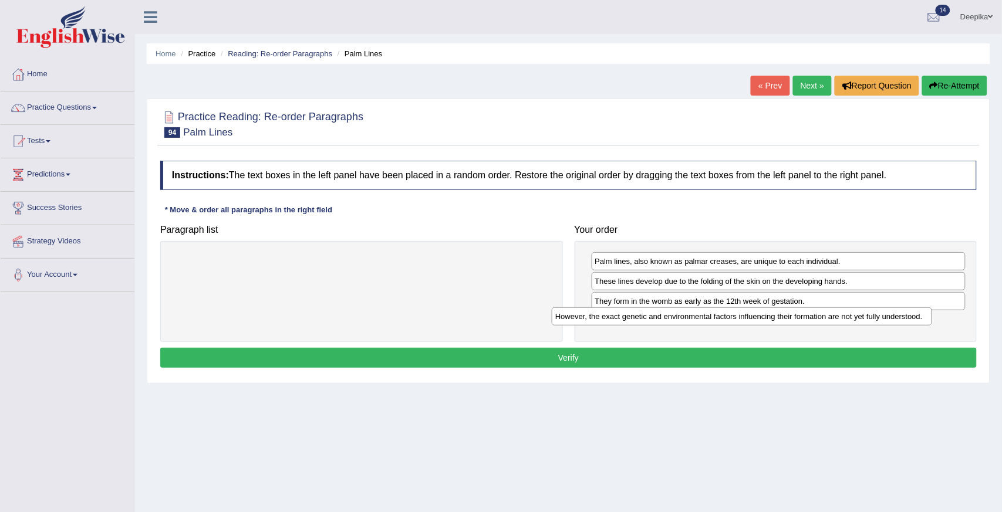
drag, startPoint x: 534, startPoint y: 253, endPoint x: 914, endPoint y: 308, distance: 384.2
click at [914, 308] on div "However, the exact genetic and environmental factors influencing their formatio…" at bounding box center [742, 316] width 380 height 18
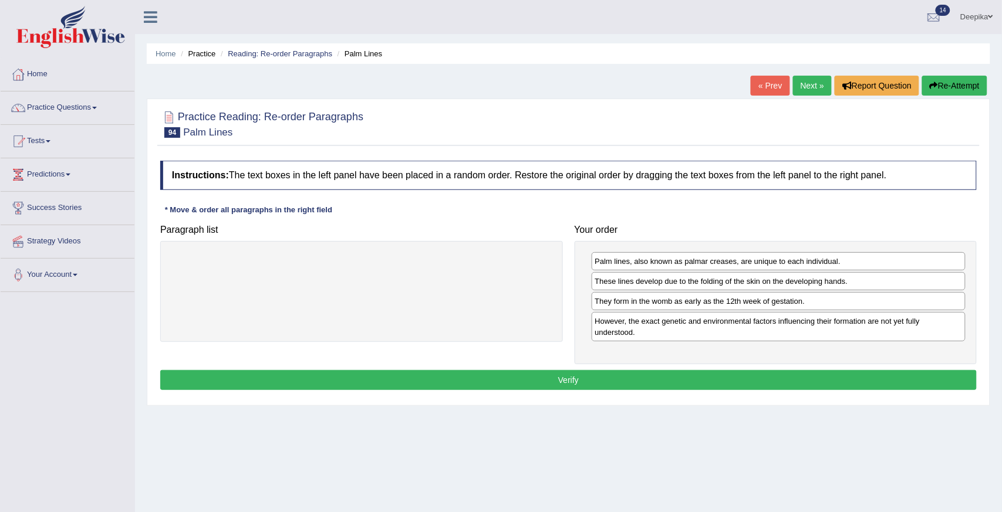
click at [781, 378] on button "Verify" at bounding box center [568, 380] width 816 height 20
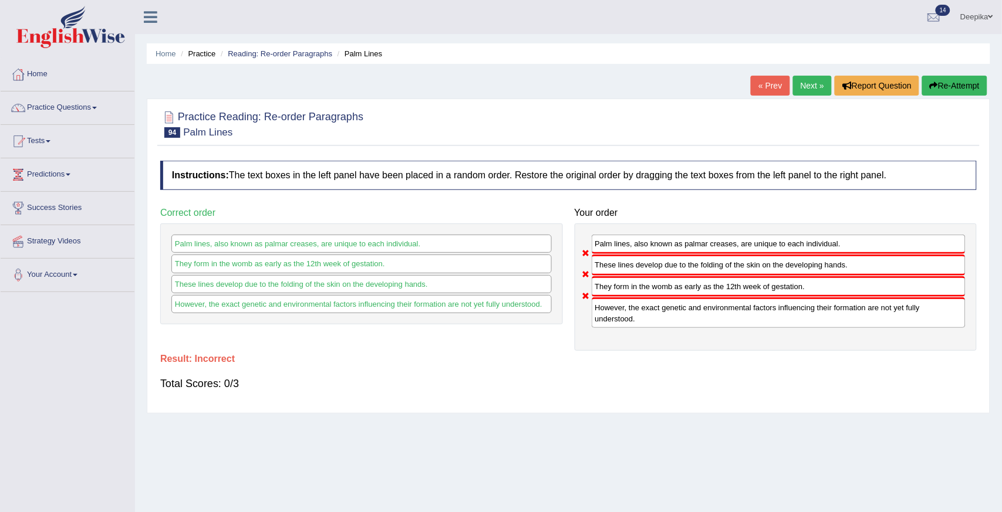
click at [960, 73] on div "Home Practice Reading: Re-order Paragraphs Palm Lines « Prev Next » Report Ques…" at bounding box center [568, 293] width 867 height 587
click at [960, 81] on button "Re-Attempt" at bounding box center [954, 86] width 65 height 20
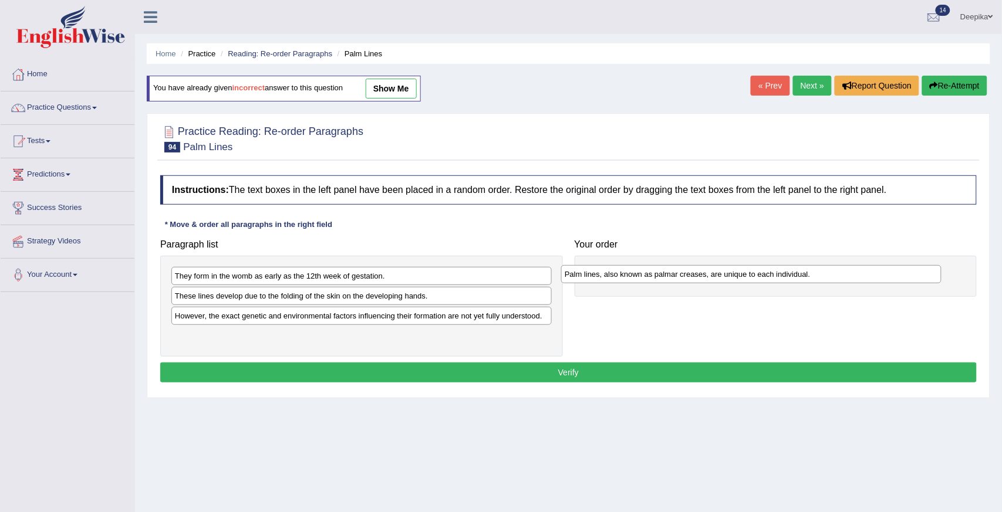
drag, startPoint x: 377, startPoint y: 333, endPoint x: 766, endPoint y: 270, distance: 394.5
click at [766, 270] on div "Palm lines, also known as palmar creases, are unique to each individual." at bounding box center [751, 274] width 380 height 18
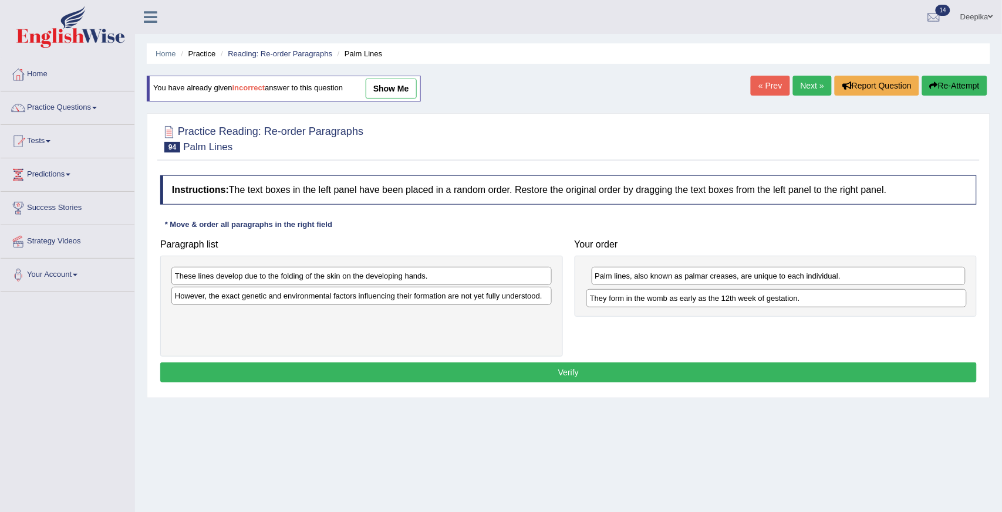
drag, startPoint x: 377, startPoint y: 277, endPoint x: 824, endPoint y: 305, distance: 448.0
click at [820, 304] on div "They form in the womb as early as the 12th week of gestation." at bounding box center [776, 298] width 380 height 18
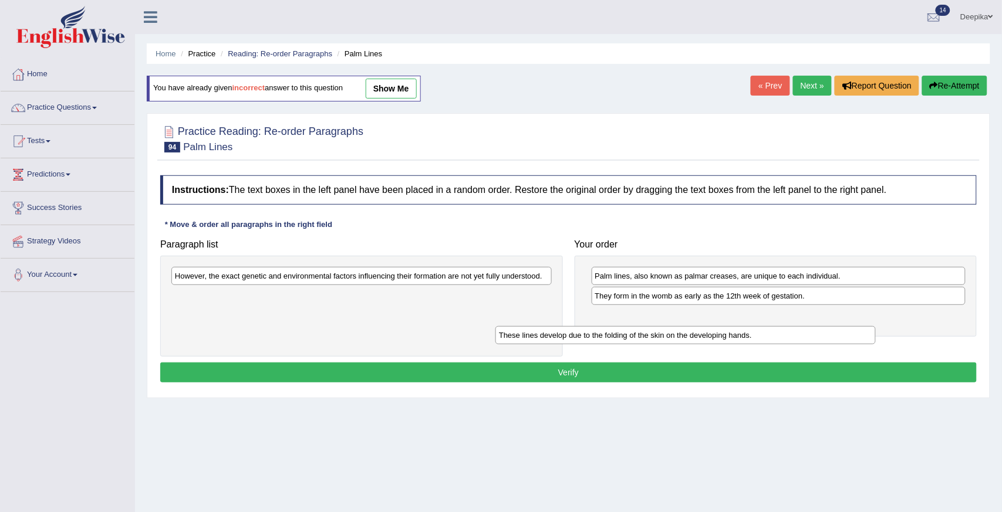
drag, startPoint x: 532, startPoint y: 285, endPoint x: 884, endPoint y: 338, distance: 356.6
click at [875, 338] on div "These lines develop due to the folding of the skin on the developing hands." at bounding box center [685, 335] width 380 height 18
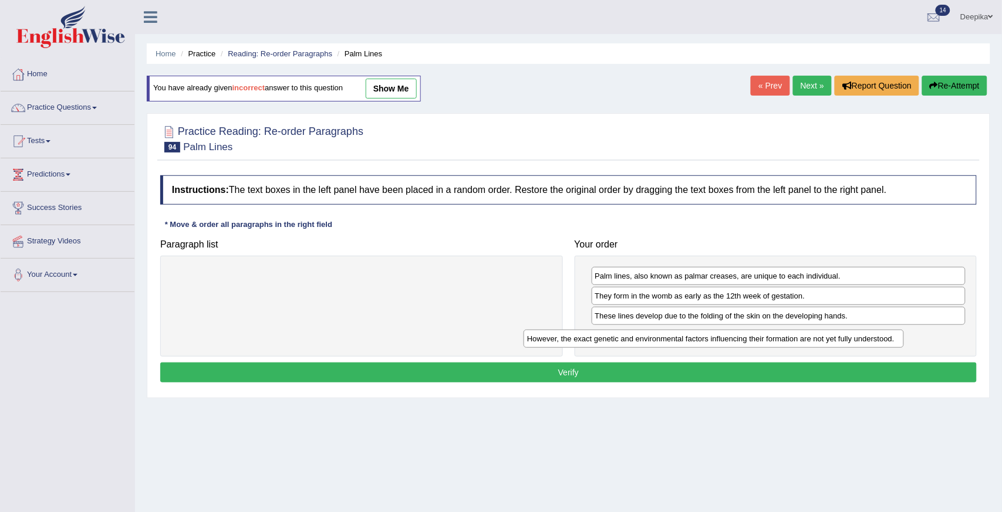
drag, startPoint x: 512, startPoint y: 272, endPoint x: 864, endPoint y: 335, distance: 357.6
click at [864, 335] on div "However, the exact genetic and environmental factors influencing their formatio…" at bounding box center [713, 339] width 380 height 18
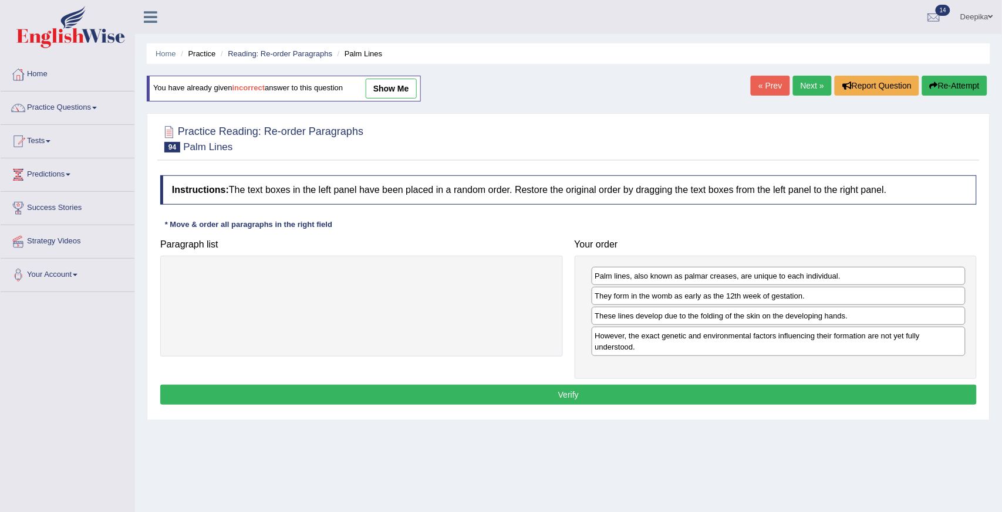
click at [828, 391] on button "Verify" at bounding box center [568, 395] width 816 height 20
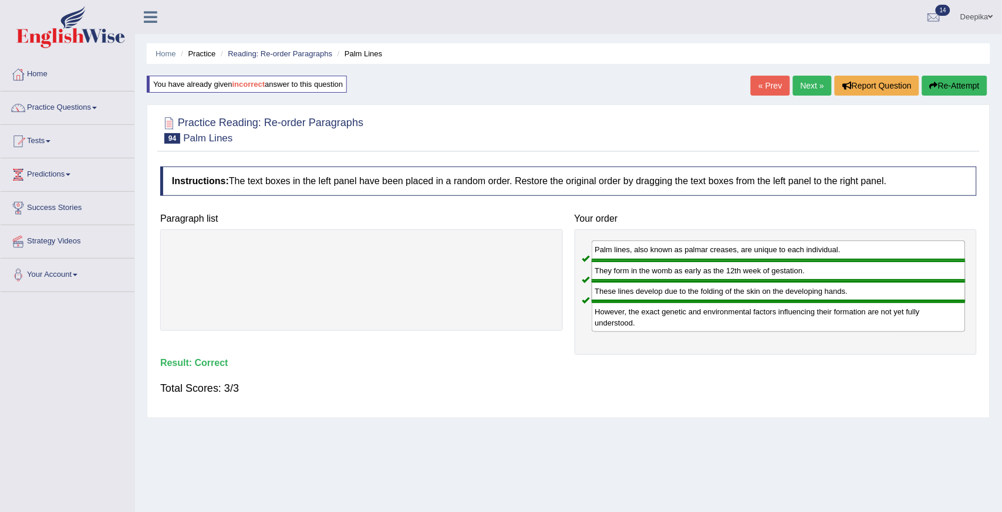
click at [804, 79] on link "Next »" at bounding box center [812, 86] width 39 height 20
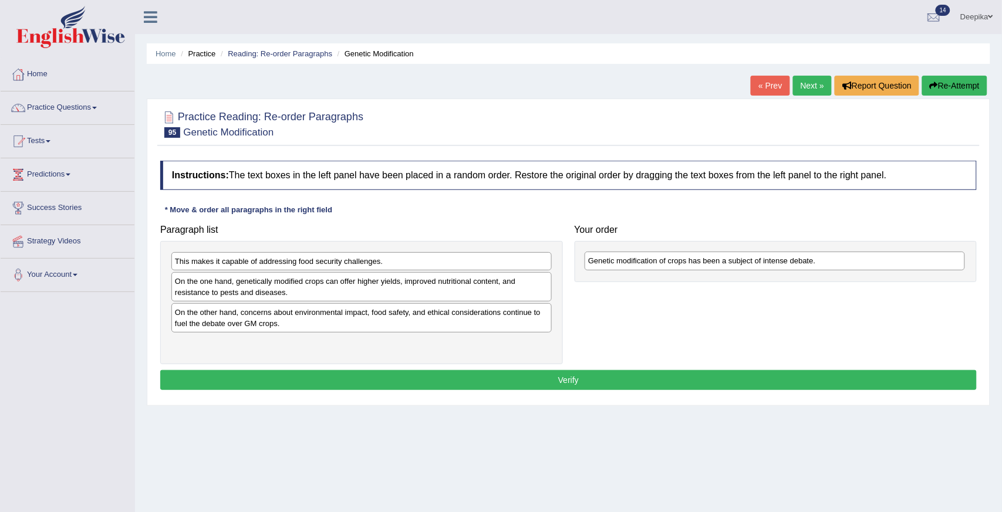
drag, startPoint x: 399, startPoint y: 287, endPoint x: 812, endPoint y: 267, distance: 413.6
click at [812, 267] on div "Genetic modification of crops has been a subject of intense debate." at bounding box center [774, 261] width 380 height 18
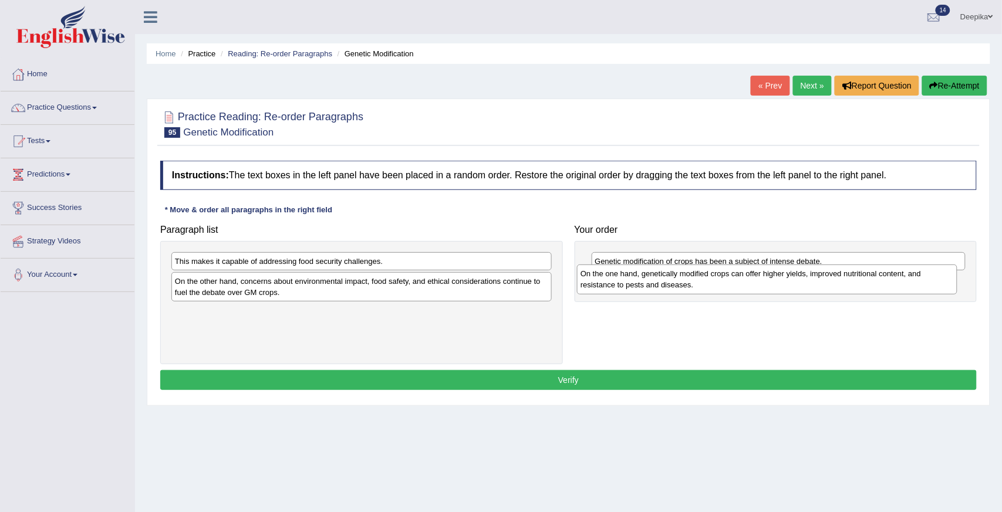
drag, startPoint x: 448, startPoint y: 288, endPoint x: 852, endPoint y: 286, distance: 404.2
click at [852, 282] on div "On the one hand, genetically modified crops can offer higher yields, improved n…" at bounding box center [767, 279] width 380 height 29
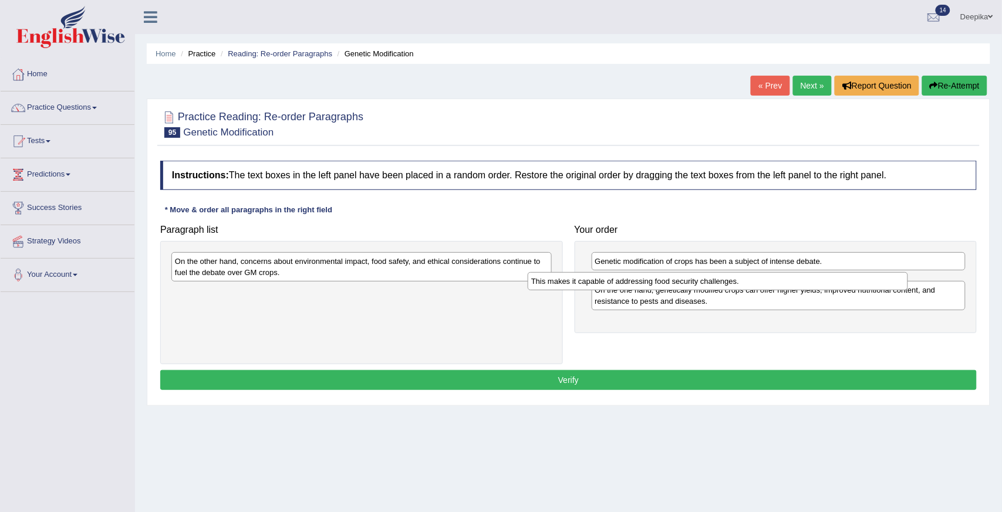
drag, startPoint x: 509, startPoint y: 265, endPoint x: 881, endPoint y: 283, distance: 371.9
click at [881, 283] on div "This makes it capable of addressing food security challenges." at bounding box center [717, 281] width 380 height 18
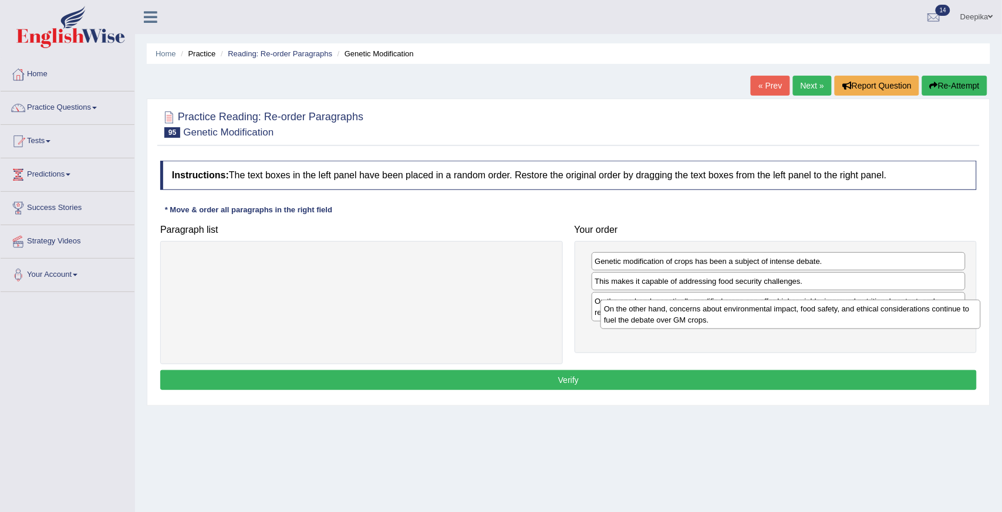
drag, startPoint x: 488, startPoint y: 266, endPoint x: 934, endPoint y: 341, distance: 452.8
click at [934, 329] on div "On the other hand, concerns about environmental impact, food safety, and ethica…" at bounding box center [790, 314] width 380 height 29
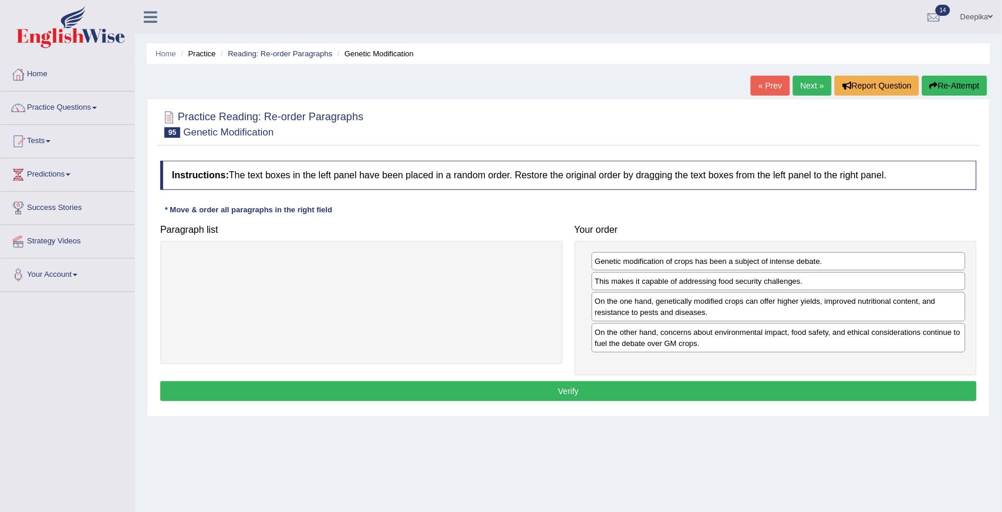
click at [890, 385] on button "Verify" at bounding box center [568, 391] width 816 height 20
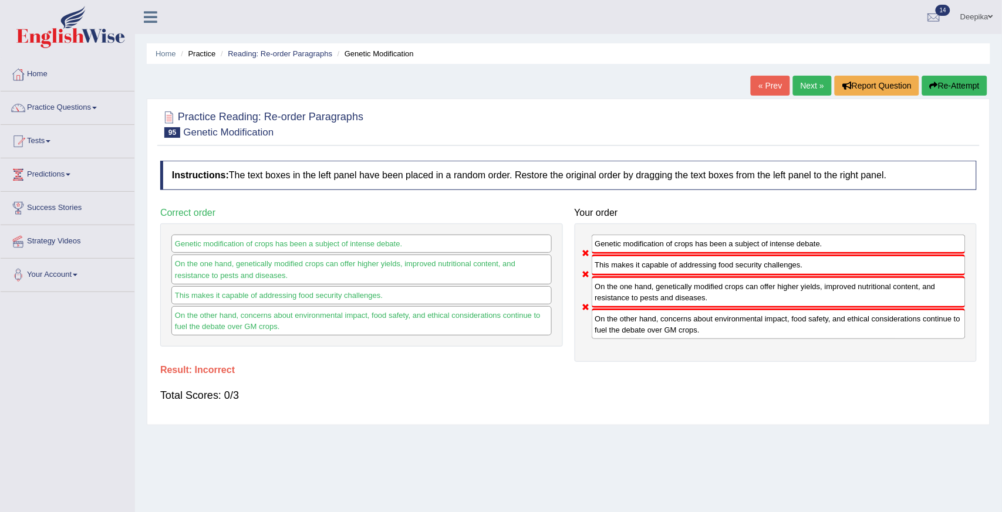
click at [810, 83] on link "Next »" at bounding box center [812, 86] width 39 height 20
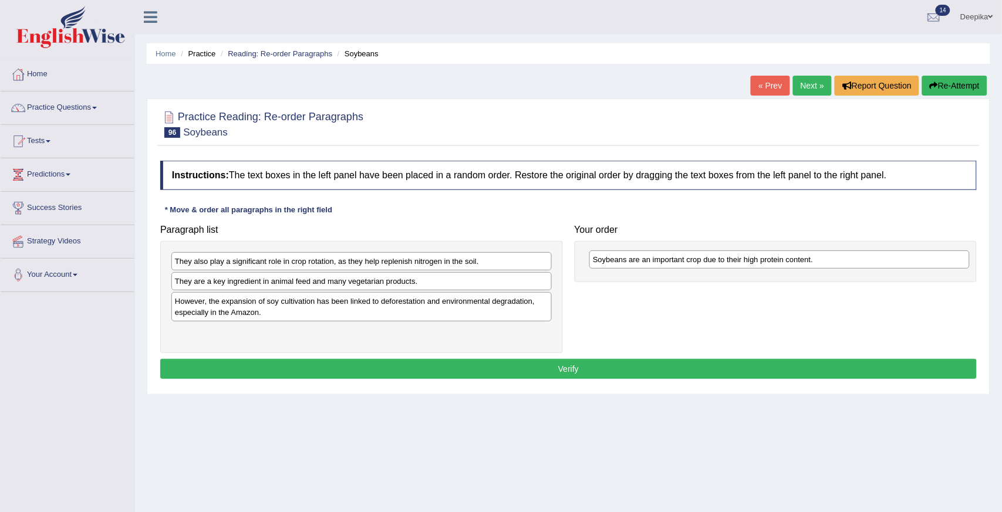
drag, startPoint x: 428, startPoint y: 264, endPoint x: 845, endPoint y: 262, distance: 416.6
click at [845, 262] on div "Soybeans are an important crop due to their high protein content." at bounding box center [779, 260] width 380 height 18
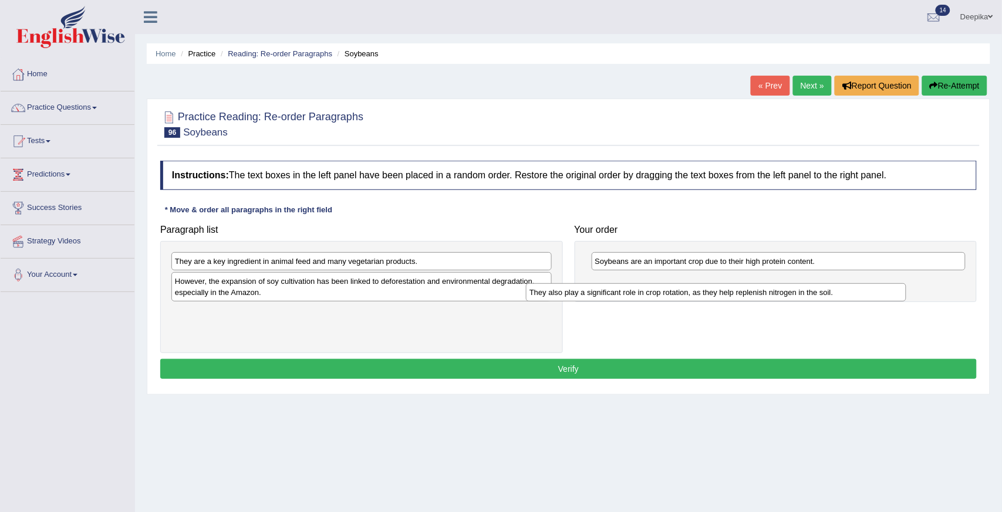
drag, startPoint x: 515, startPoint y: 260, endPoint x: 919, endPoint y: 289, distance: 405.3
click at [906, 289] on div "They also play a significant role in crop rotation, as they help replenish nitr…" at bounding box center [716, 292] width 380 height 18
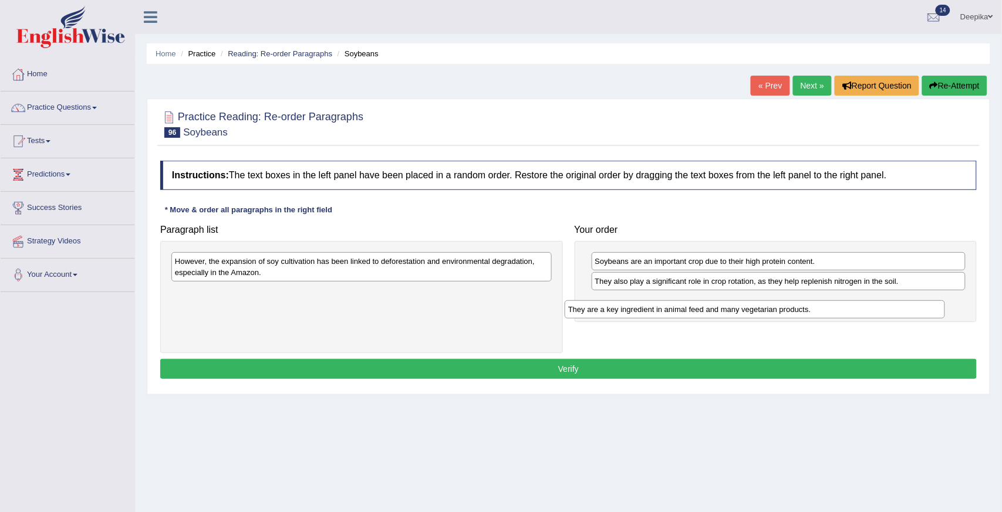
drag, startPoint x: 456, startPoint y: 259, endPoint x: 851, endPoint y: 307, distance: 397.2
click at [851, 307] on div "They are a key ingredient in animal feed and many vegetarian products." at bounding box center [754, 309] width 380 height 18
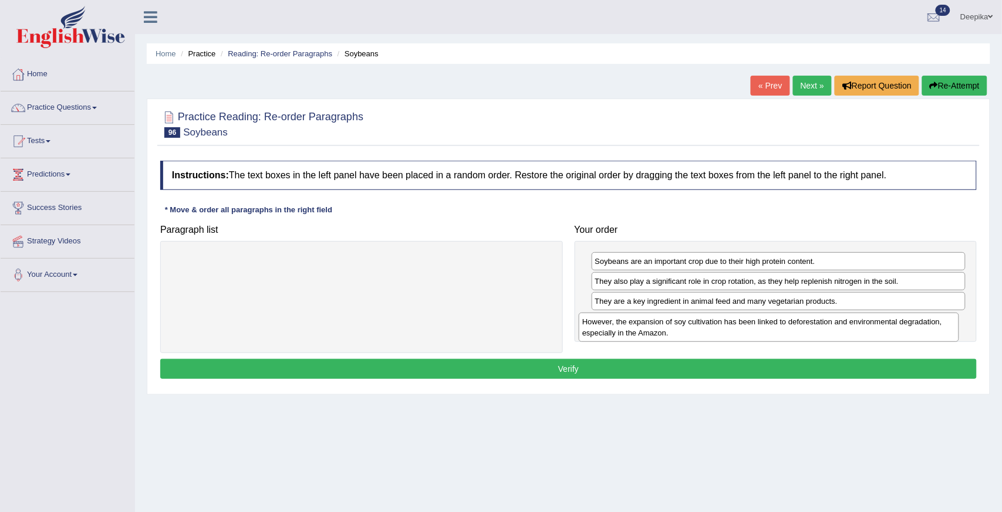
drag, startPoint x: 473, startPoint y: 257, endPoint x: 881, endPoint y: 317, distance: 411.6
click at [881, 317] on div "However, the expansion of soy cultivation has been linked to deforestation and …" at bounding box center [768, 327] width 380 height 29
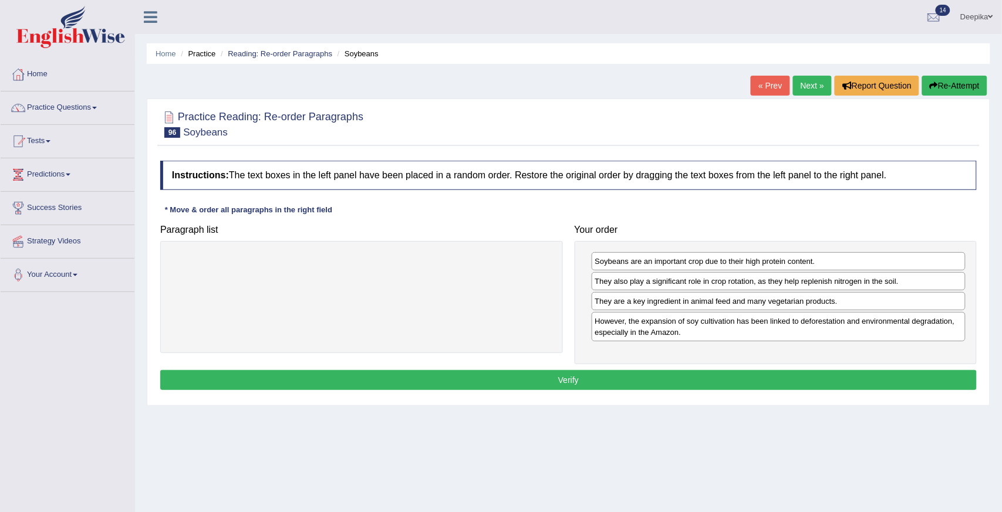
click at [844, 385] on button "Verify" at bounding box center [568, 380] width 816 height 20
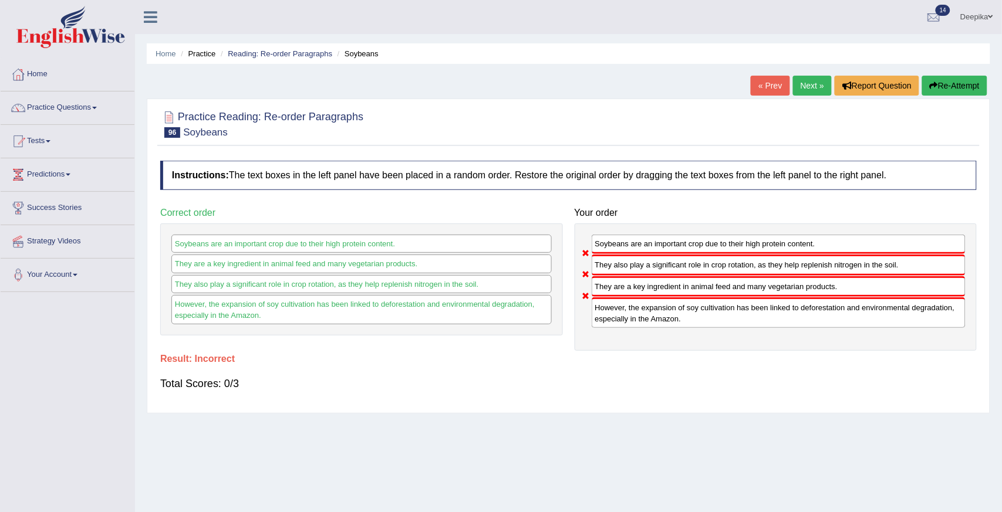
click at [942, 86] on button "Re-Attempt" at bounding box center [954, 86] width 65 height 20
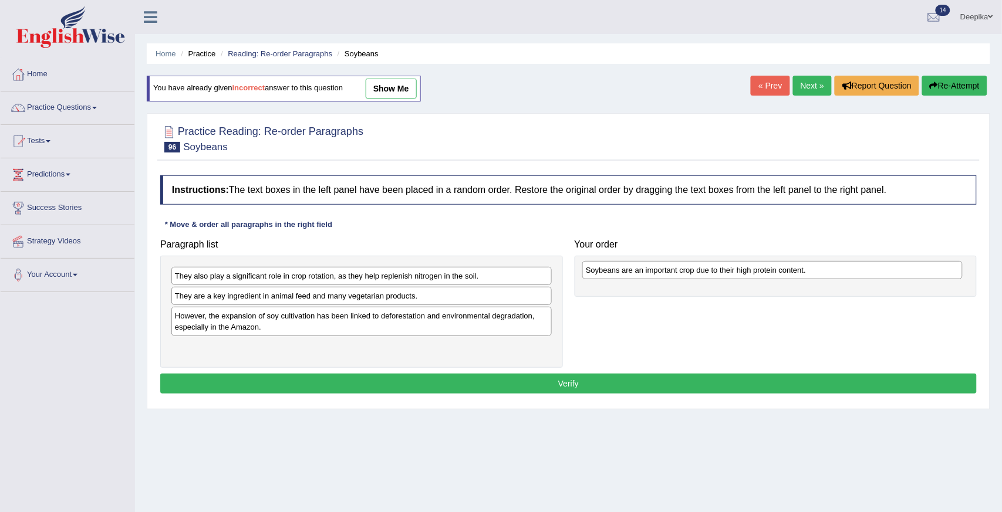
drag, startPoint x: 411, startPoint y: 282, endPoint x: 858, endPoint y: 276, distance: 447.1
click at [833, 276] on div "Soybeans are an important crop due to their high protein content." at bounding box center [772, 270] width 380 height 18
drag, startPoint x: 473, startPoint y: 308, endPoint x: 520, endPoint y: 307, distance: 46.4
click at [520, 307] on div "However, the expansion of soy cultivation has been linked to deforestation and …" at bounding box center [419, 319] width 380 height 29
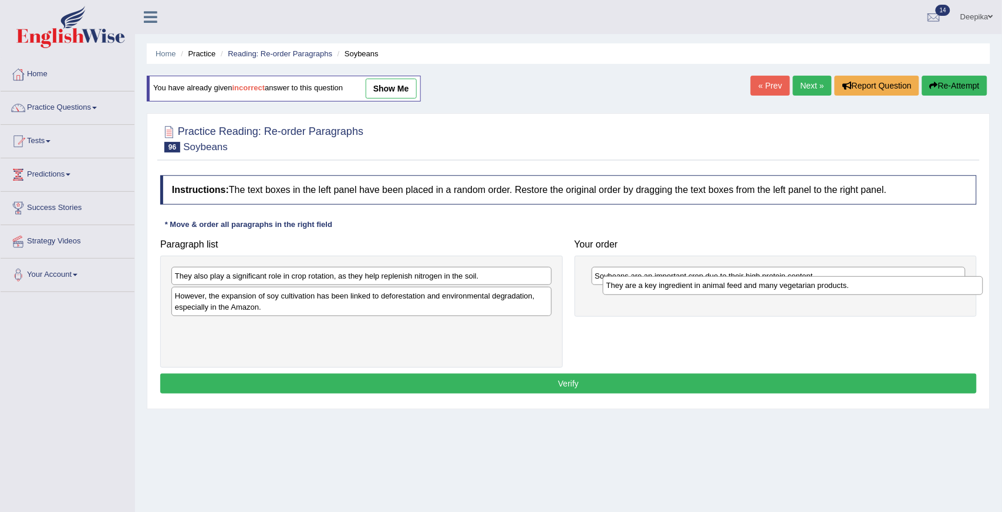
drag, startPoint x: 518, startPoint y: 296, endPoint x: 949, endPoint y: 286, distance: 431.4
click at [949, 286] on div "They are a key ingredient in animal feed and many vegetarian products." at bounding box center [793, 285] width 380 height 18
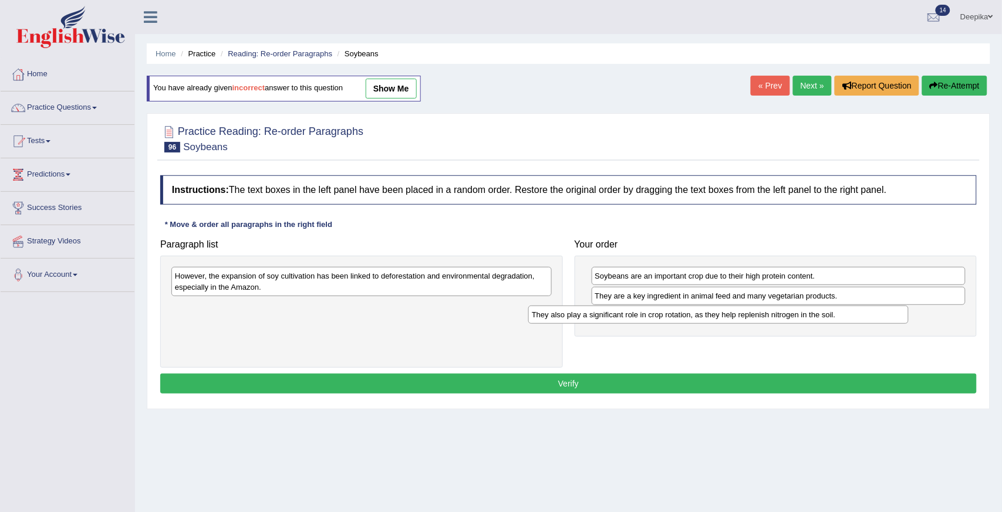
drag, startPoint x: 533, startPoint y: 273, endPoint x: 907, endPoint y: 312, distance: 376.3
click at [907, 312] on div "They also play a significant role in crop rotation, as they help replenish nitr…" at bounding box center [718, 315] width 380 height 18
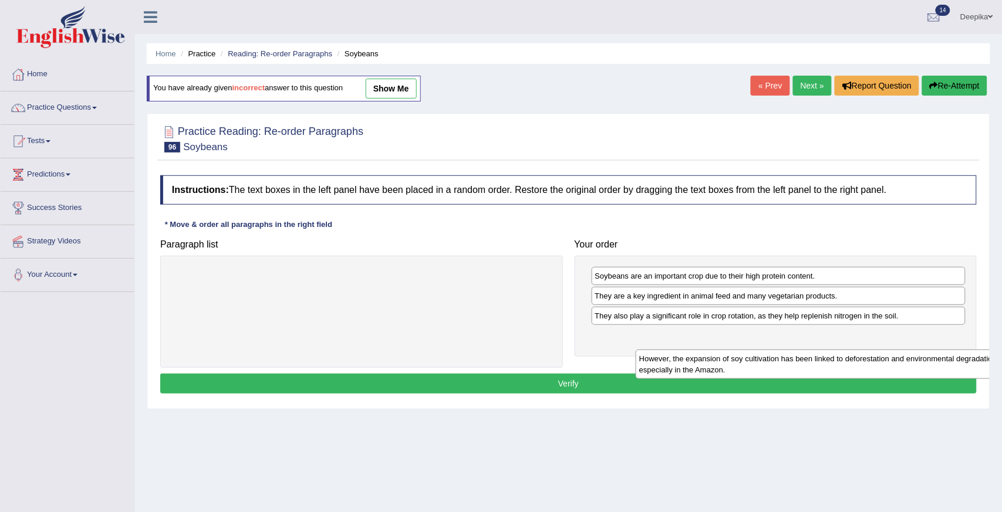
drag, startPoint x: 500, startPoint y: 271, endPoint x: 964, endPoint y: 354, distance: 471.4
click at [964, 354] on div "However, the expansion of soy cultivation has been linked to deforestation and …" at bounding box center [825, 364] width 380 height 29
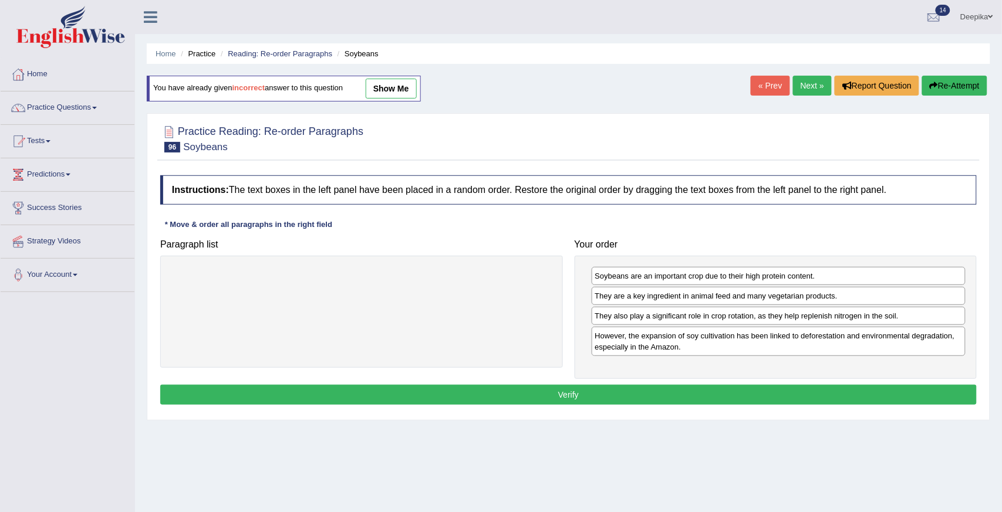
click at [824, 403] on button "Verify" at bounding box center [568, 395] width 816 height 20
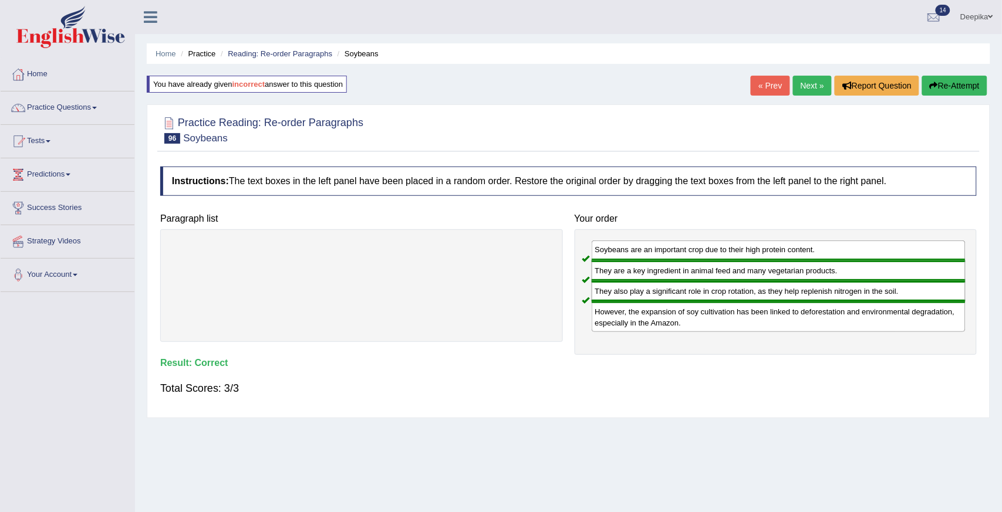
click at [804, 90] on link "Next »" at bounding box center [812, 86] width 39 height 20
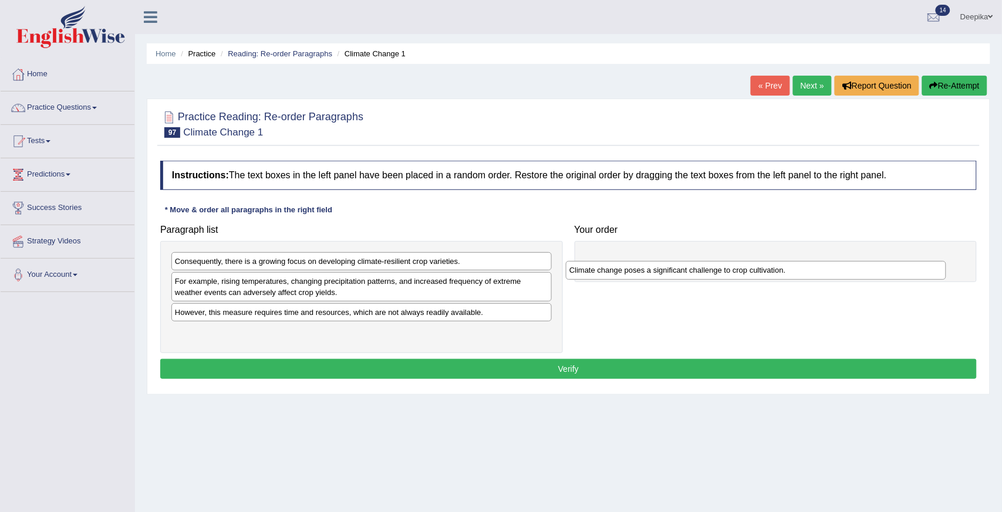
drag, startPoint x: 348, startPoint y: 285, endPoint x: 800, endPoint y: 259, distance: 453.1
click at [795, 261] on div "Climate change poses a significant challenge to crop cultivation." at bounding box center [756, 270] width 380 height 18
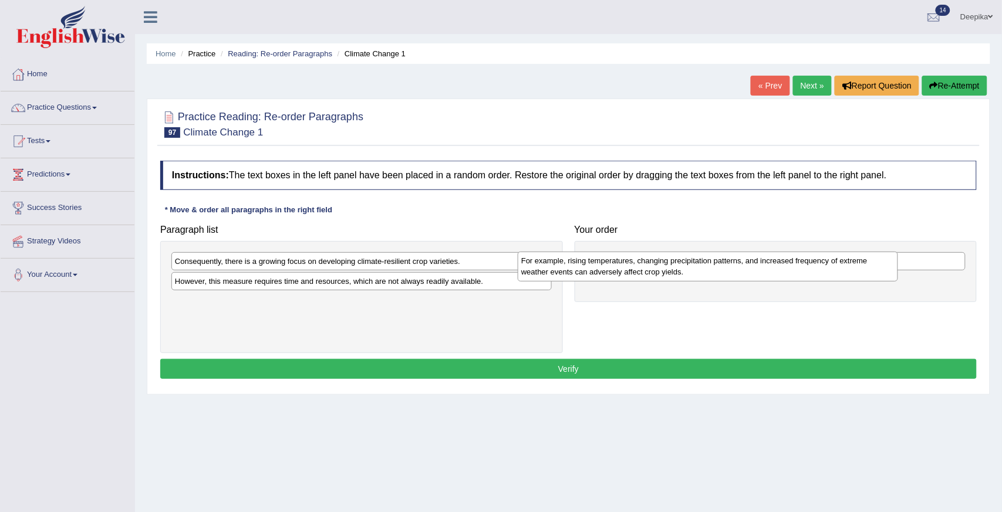
drag, startPoint x: 449, startPoint y: 300, endPoint x: 796, endPoint y: 280, distance: 346.8
click at [796, 280] on div "For example, rising temperatures, changing precipitation patterns, and increase…" at bounding box center [707, 266] width 380 height 29
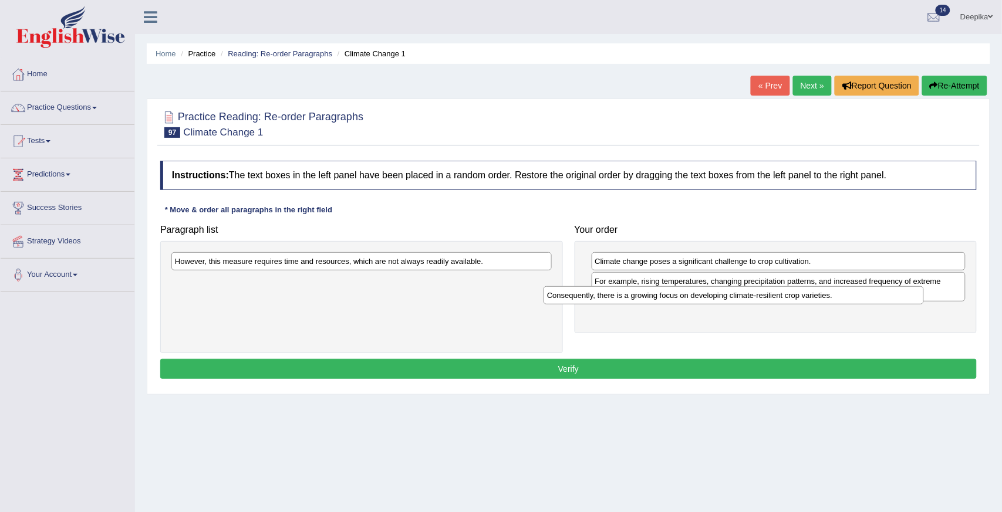
drag, startPoint x: 523, startPoint y: 262, endPoint x: 930, endPoint y: 306, distance: 409.6
click at [923, 305] on div "Consequently, there is a growing focus on developing climate-resilient crop var…" at bounding box center [733, 295] width 380 height 18
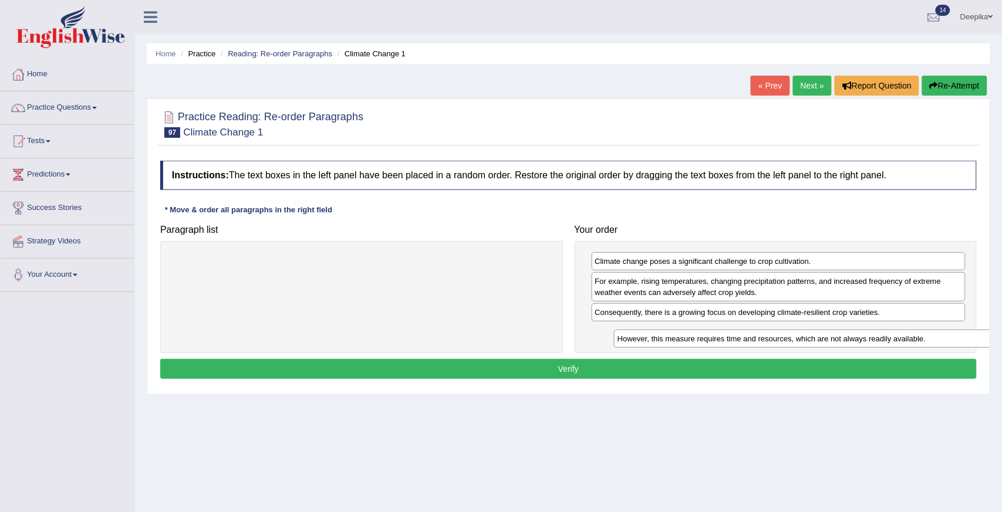
drag, startPoint x: 530, startPoint y: 264, endPoint x: 960, endPoint y: 339, distance: 437.0
click at [966, 341] on div "However, this measure requires time and resources, which are not always readily…" at bounding box center [804, 339] width 380 height 18
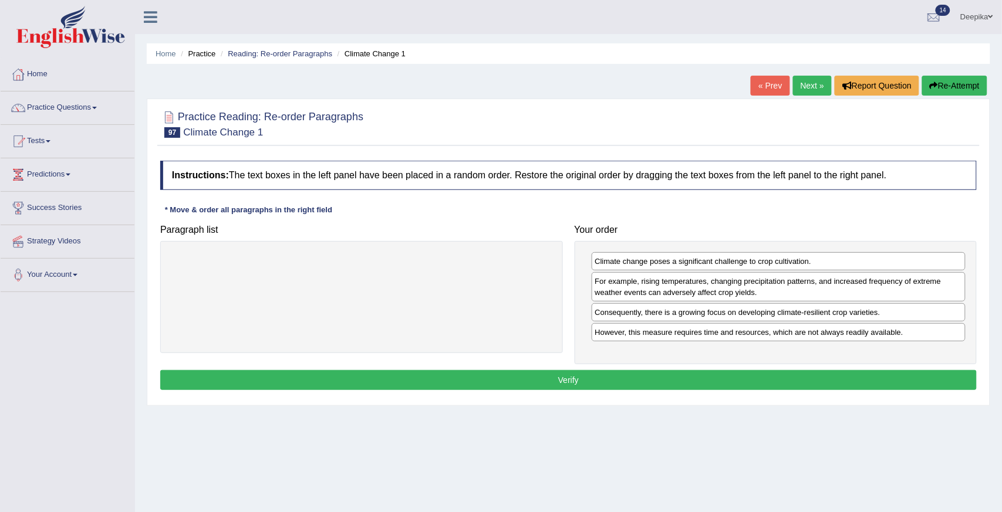
drag, startPoint x: 877, startPoint y: 394, endPoint x: 875, endPoint y: 388, distance: 6.6
click at [877, 392] on div "Instructions: The text boxes in the left panel have been placed in a random ord…" at bounding box center [568, 277] width 822 height 245
click at [875, 385] on button "Verify" at bounding box center [568, 380] width 816 height 20
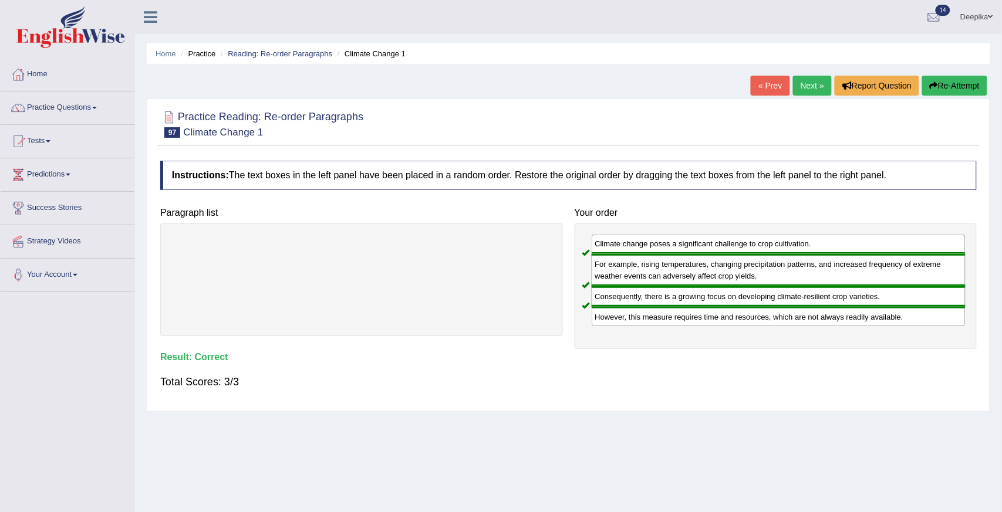
click at [813, 79] on link "Next »" at bounding box center [812, 86] width 39 height 20
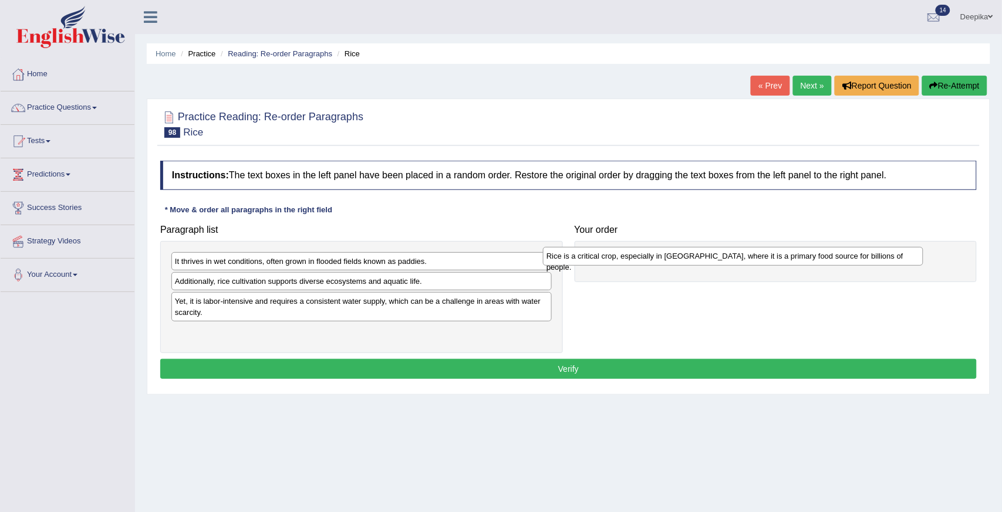
drag, startPoint x: 435, startPoint y: 290, endPoint x: 900, endPoint y: 260, distance: 466.2
click at [900, 260] on div "Rice is a critical crop, especially in Asia, where it is a primary food source …" at bounding box center [733, 256] width 380 height 18
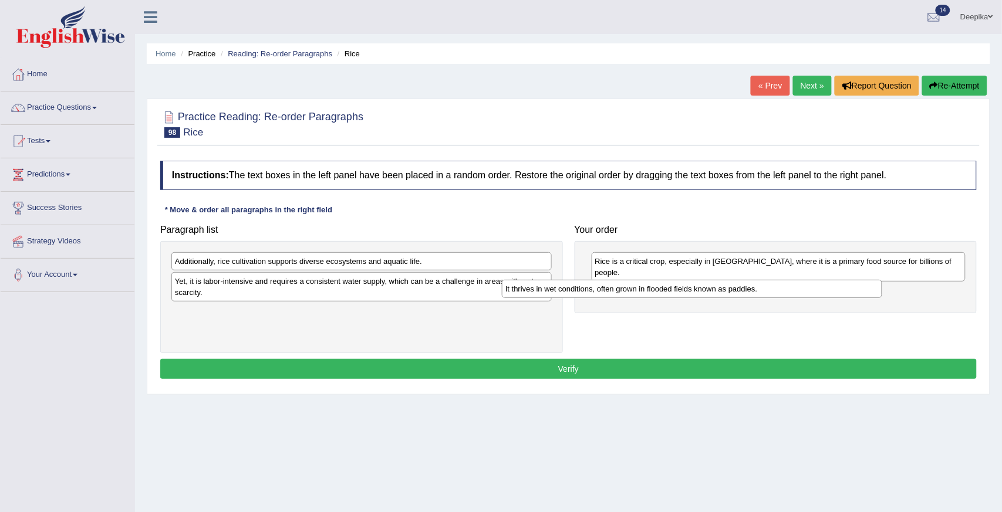
drag, startPoint x: 344, startPoint y: 258, endPoint x: 675, endPoint y: 286, distance: 331.5
click at [675, 286] on div "It thrives in wet conditions, often grown in flooded fields known as paddies." at bounding box center [692, 289] width 380 height 18
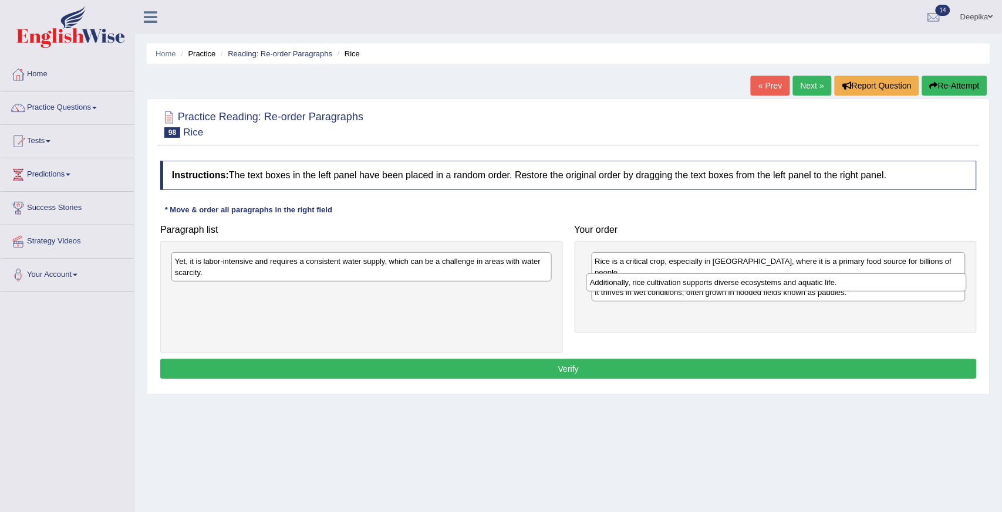
drag, startPoint x: 445, startPoint y: 265, endPoint x: 847, endPoint y: 297, distance: 403.8
click at [847, 292] on div "Additionally, rice cultivation supports diverse ecosystems and aquatic life." at bounding box center [776, 282] width 380 height 18
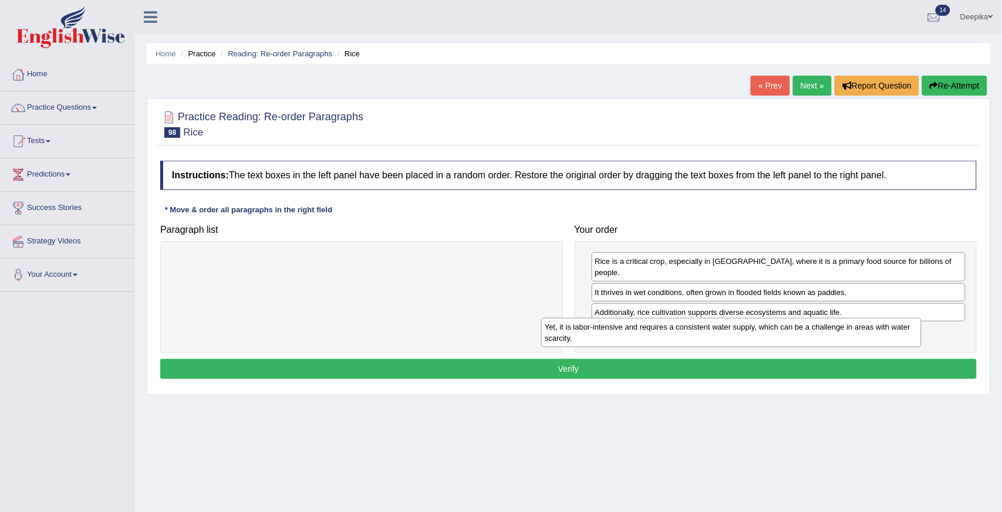
drag, startPoint x: 538, startPoint y: 264, endPoint x: 913, endPoint y: 330, distance: 380.6
click at [913, 330] on div "Yet, it is labor-intensive and requires a consistent water supply, which can be…" at bounding box center [731, 332] width 380 height 29
drag, startPoint x: 913, startPoint y: 330, endPoint x: 933, endPoint y: 327, distance: 20.2
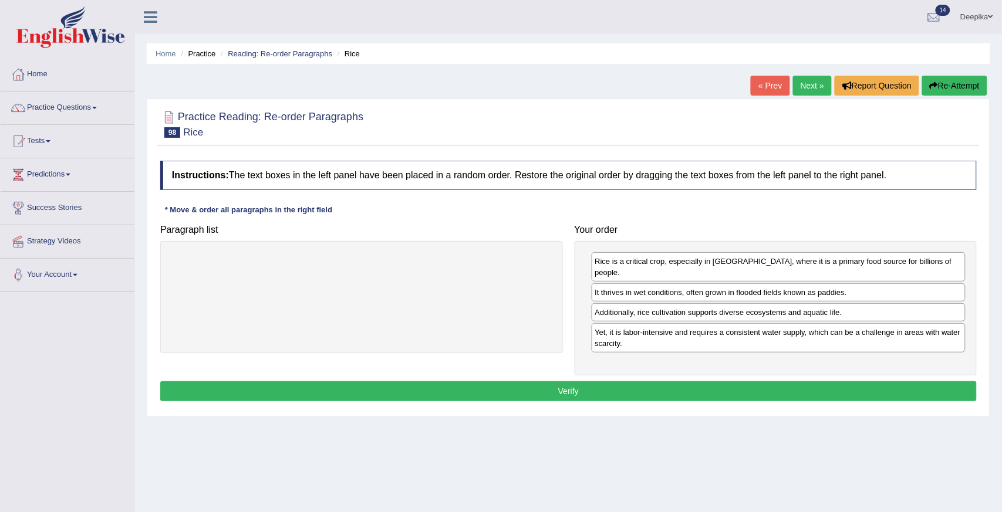
click at [863, 381] on button "Verify" at bounding box center [568, 391] width 816 height 20
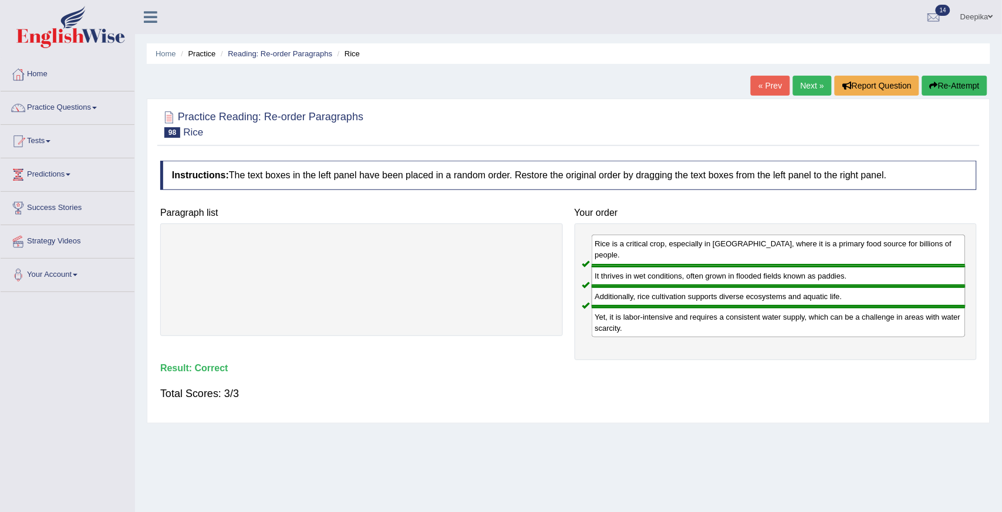
click at [814, 78] on link "Next »" at bounding box center [812, 86] width 39 height 20
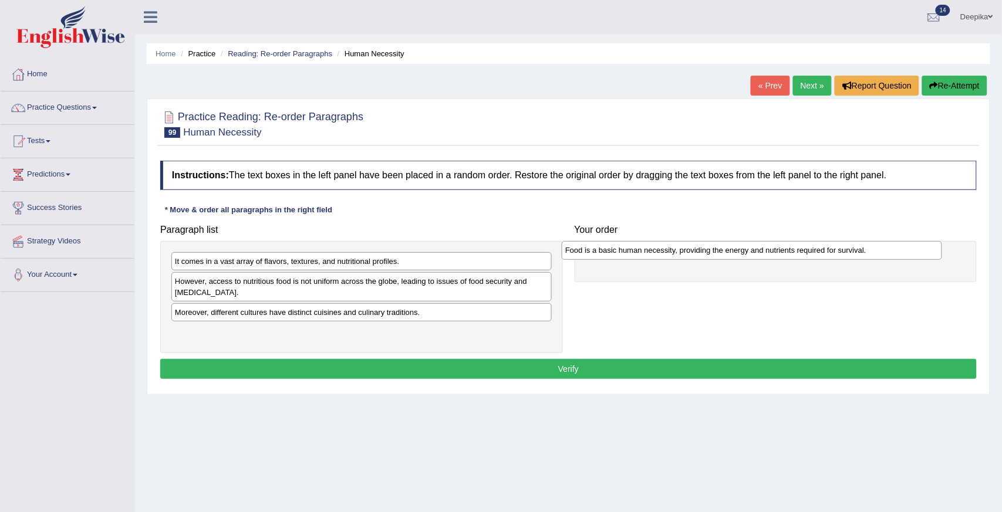
drag, startPoint x: 418, startPoint y: 284, endPoint x: 881, endPoint y: 253, distance: 463.9
click at [881, 253] on div "Food is a basic human necessity, providing the energy and nutrients required fo…" at bounding box center [751, 250] width 380 height 18
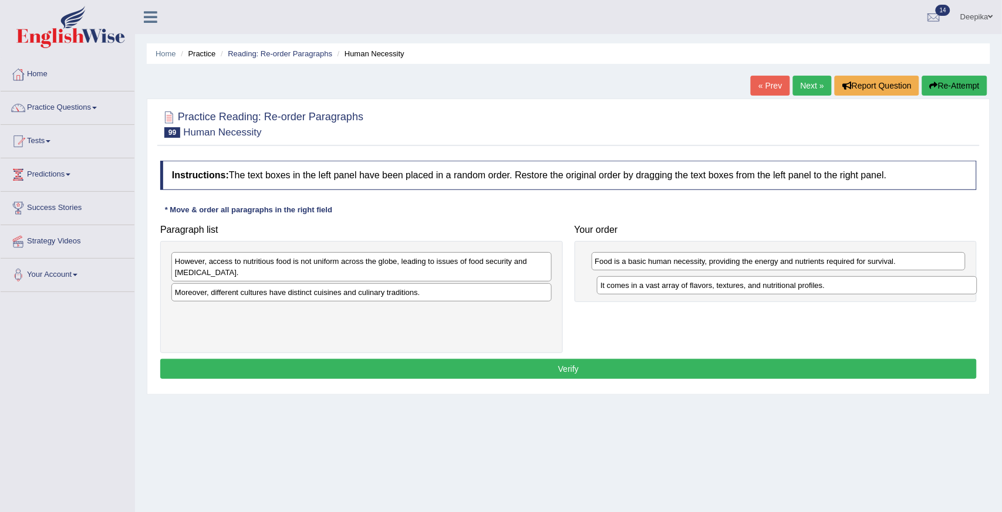
drag, startPoint x: 500, startPoint y: 254, endPoint x: 926, endPoint y: 278, distance: 426.0
click at [926, 278] on div "It comes in a vast array of flavors, textures, and nutritional profiles." at bounding box center [787, 285] width 380 height 18
drag, startPoint x: 926, startPoint y: 278, endPoint x: 643, endPoint y: 307, distance: 284.4
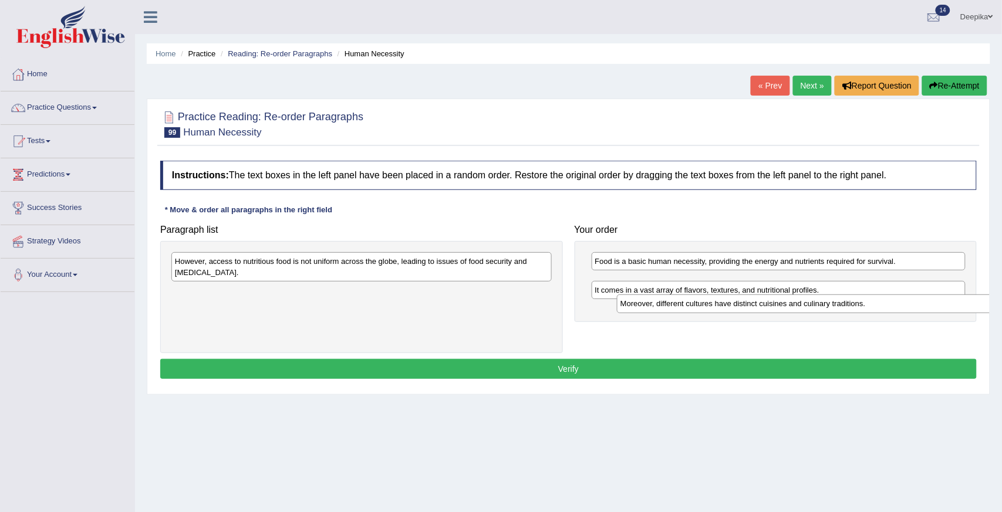
drag, startPoint x: 508, startPoint y: 295, endPoint x: 950, endPoint y: 306, distance: 443.1
click at [950, 306] on div "Moreover, different cultures have distinct cuisines and culinary traditions." at bounding box center [807, 304] width 380 height 18
drag, startPoint x: 950, startPoint y: 306, endPoint x: 936, endPoint y: 280, distance: 29.7
click at [936, 280] on div "It comes in a vast array of flavors, textures, and nutritional profiles." at bounding box center [764, 276] width 374 height 18
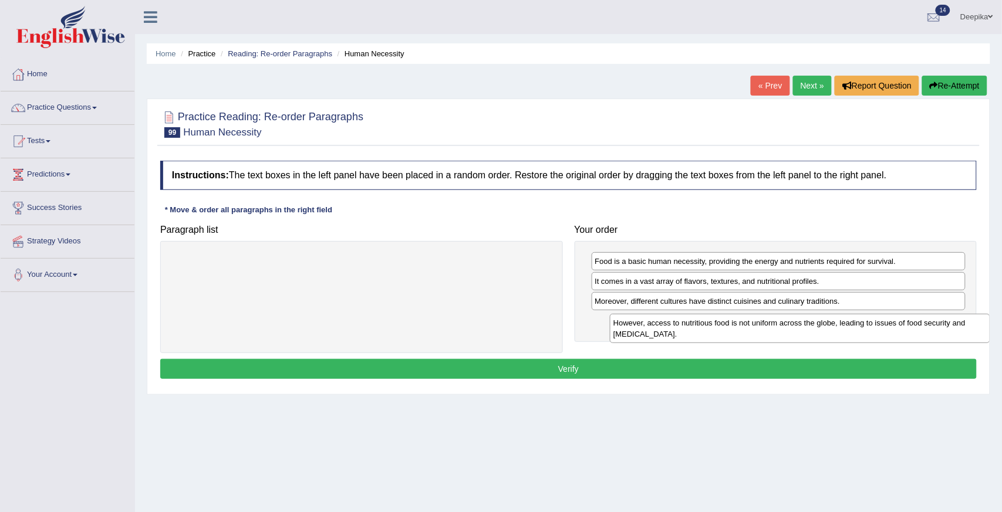
drag, startPoint x: 492, startPoint y: 269, endPoint x: 930, endPoint y: 331, distance: 442.7
click at [930, 331] on div "However, access to nutritious food is not uniform across the globe, leading to …" at bounding box center [800, 328] width 380 height 29
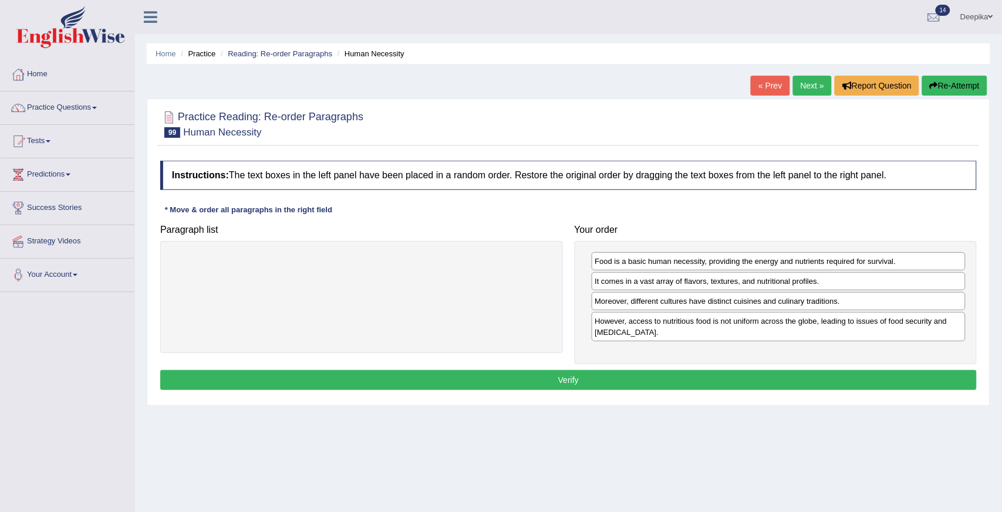
click at [866, 381] on button "Verify" at bounding box center [568, 380] width 816 height 20
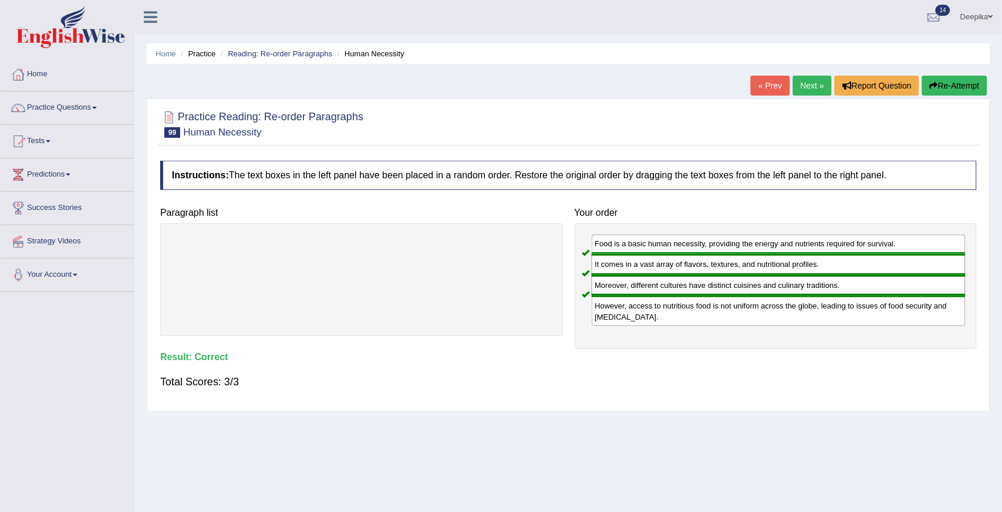
click at [793, 81] on link "Next »" at bounding box center [812, 86] width 39 height 20
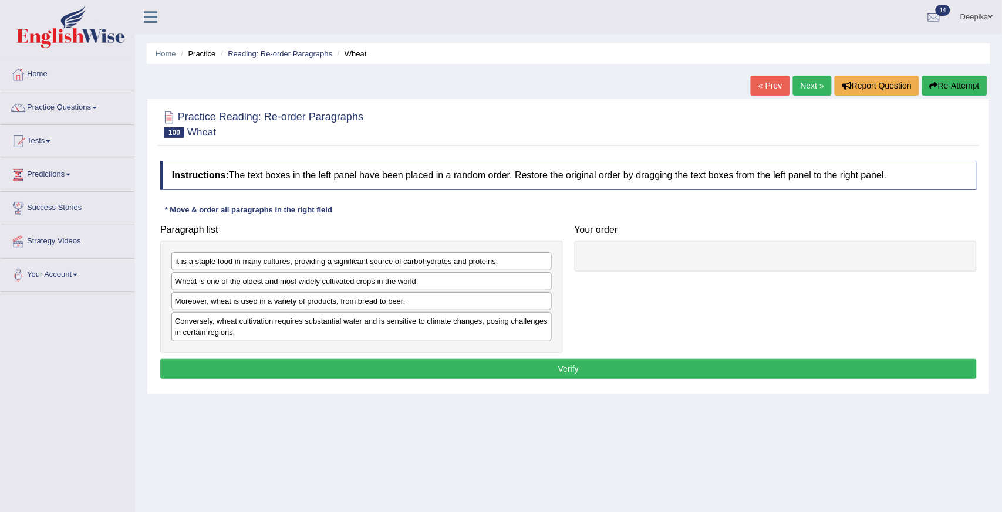
click at [543, 292] on div "It is a staple food in many cultures, providing a significant source of carbohy…" at bounding box center [361, 297] width 402 height 112
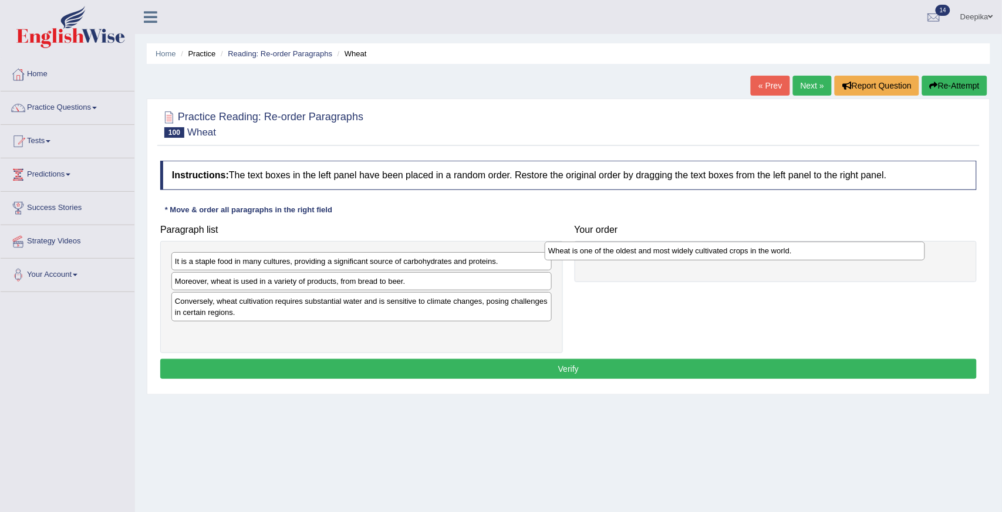
drag, startPoint x: 448, startPoint y: 285, endPoint x: 828, endPoint y: 254, distance: 381.4
click at [824, 254] on div "Wheat is one of the oldest and most widely cultivated crops in the world." at bounding box center [734, 251] width 380 height 18
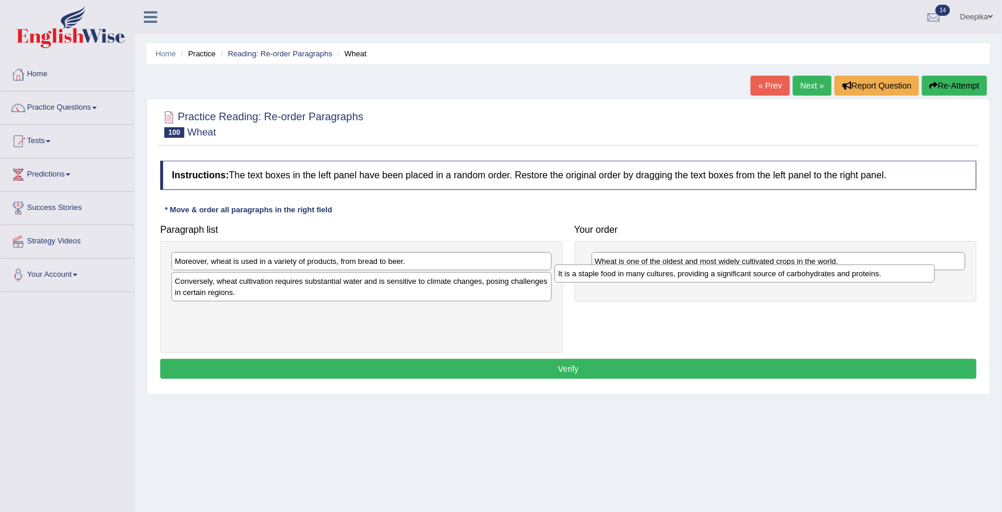
drag, startPoint x: 456, startPoint y: 252, endPoint x: 938, endPoint y: 276, distance: 482.3
click at [902, 276] on div "It is a staple food in many cultures, providing a significant source of carbohy…" at bounding box center [744, 274] width 380 height 18
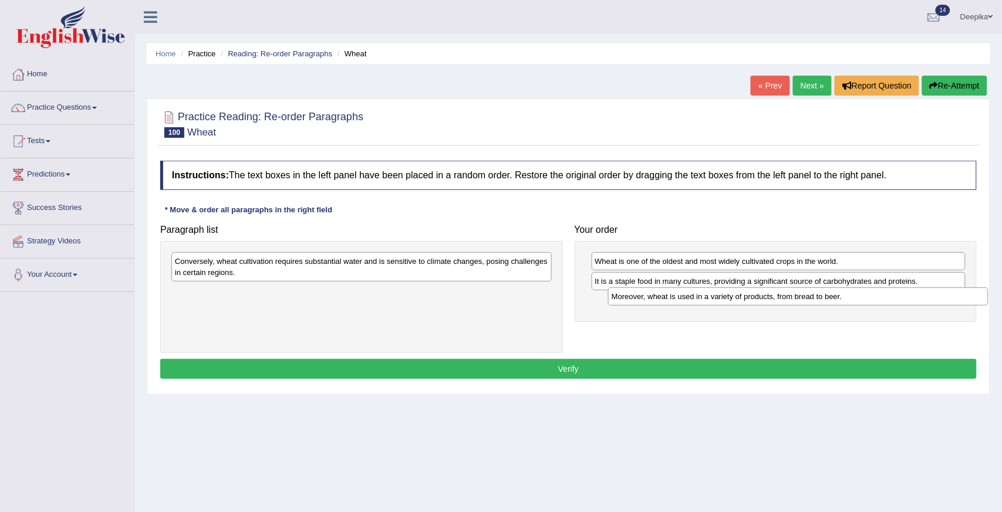
drag, startPoint x: 495, startPoint y: 263, endPoint x: 952, endPoint y: 300, distance: 458.6
click at [948, 300] on div "Moreover, wheat is used in a variety of products, from bread to beer." at bounding box center [798, 296] width 380 height 18
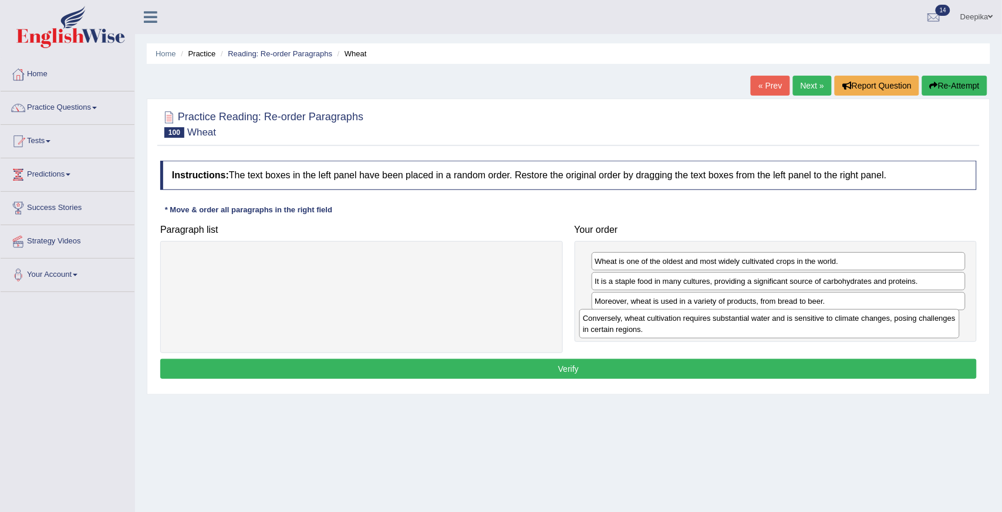
drag, startPoint x: 509, startPoint y: 272, endPoint x: 928, endPoint y: 324, distance: 422.2
click at [928, 324] on div "Conversely, wheat cultivation requires substantial water and is sensitive to cl…" at bounding box center [769, 323] width 380 height 29
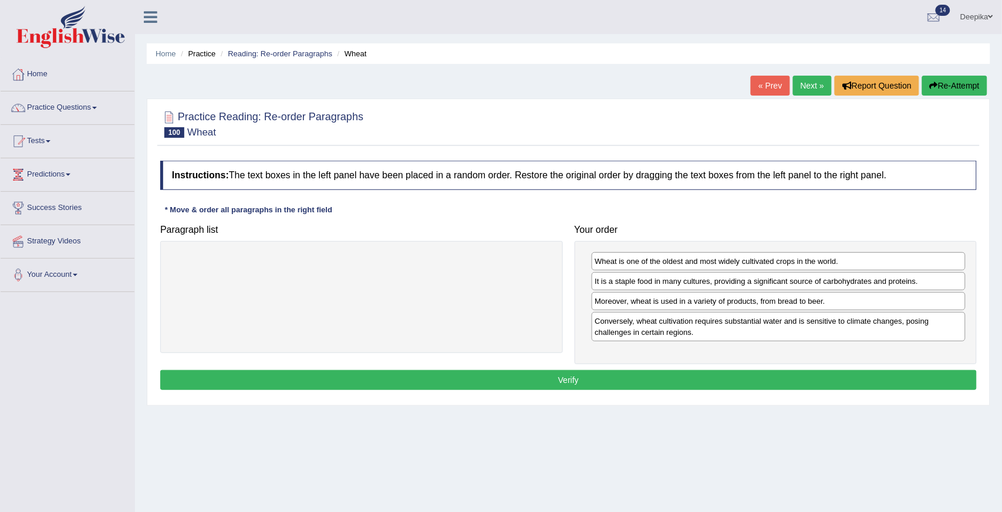
click at [866, 377] on button "Verify" at bounding box center [568, 380] width 816 height 20
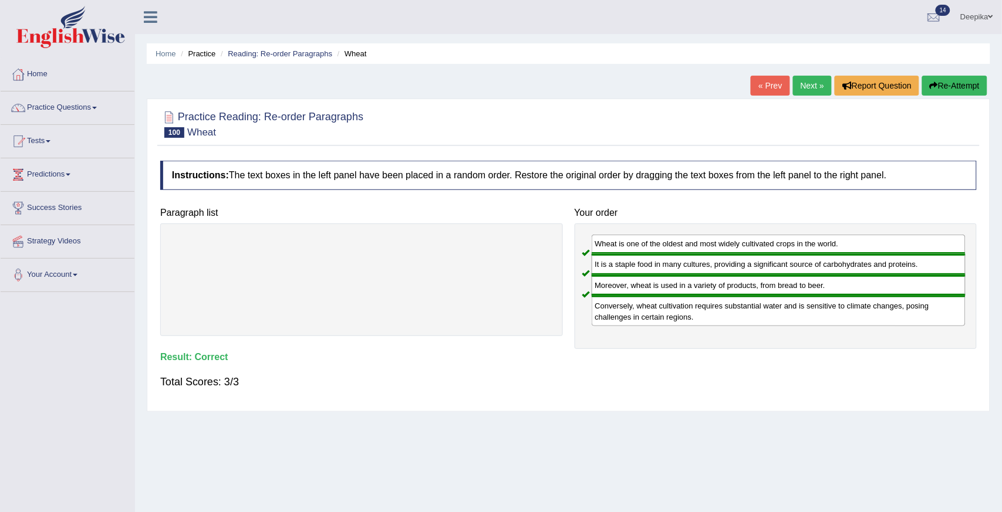
click at [806, 102] on div "Practice Reading: Re-order Paragraphs 100 Wheat Instructions: The text boxes in…" at bounding box center [568, 255] width 843 height 313
click at [814, 70] on div "Home Practice Reading: Re-order Paragraphs Wheat « Prev Next » Report Question …" at bounding box center [568, 293] width 867 height 587
click at [97, 109] on span at bounding box center [94, 108] width 5 height 2
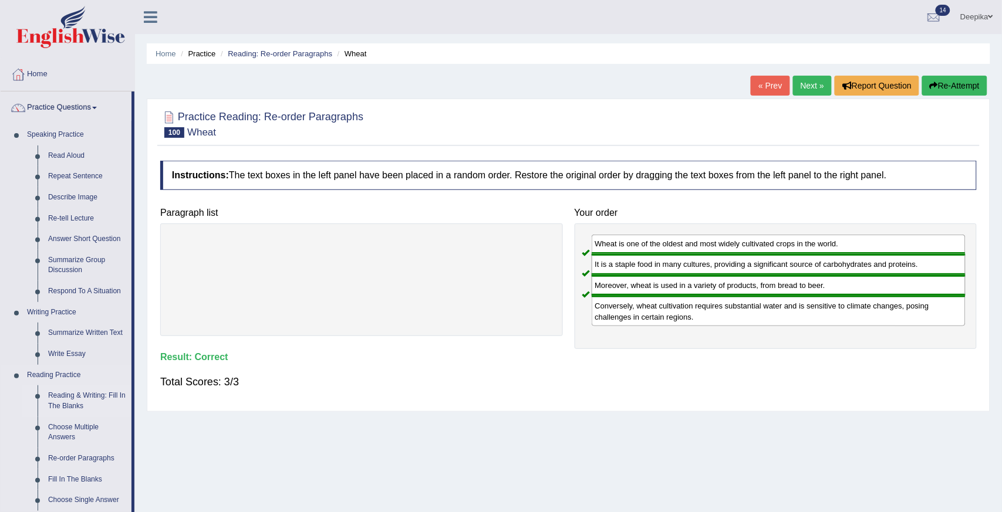
click at [68, 403] on link "Reading & Writing: Fill In The Blanks" at bounding box center [87, 400] width 89 height 31
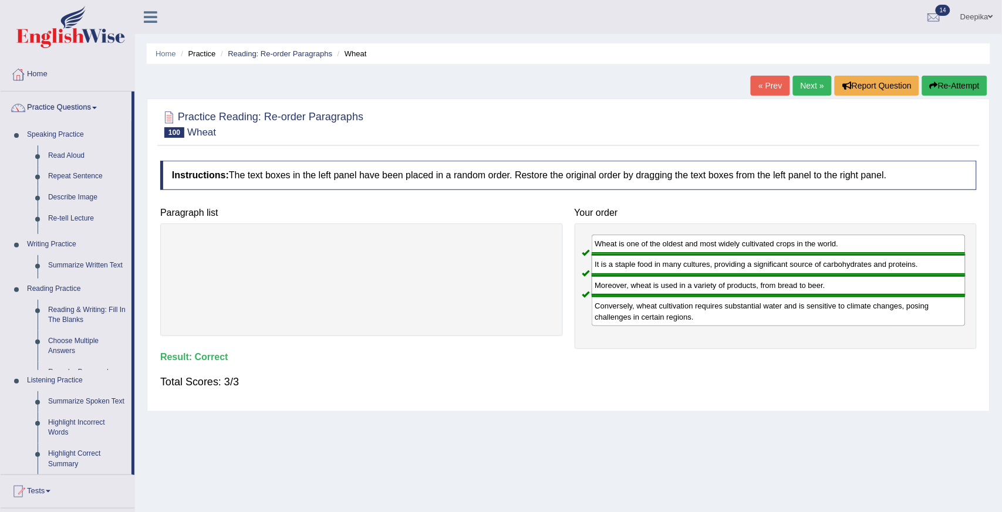
click at [68, 403] on div "Toggle navigation Home Practice Questions Speaking Practice Read Aloud Repeat S…" at bounding box center [501, 305] width 1002 height 610
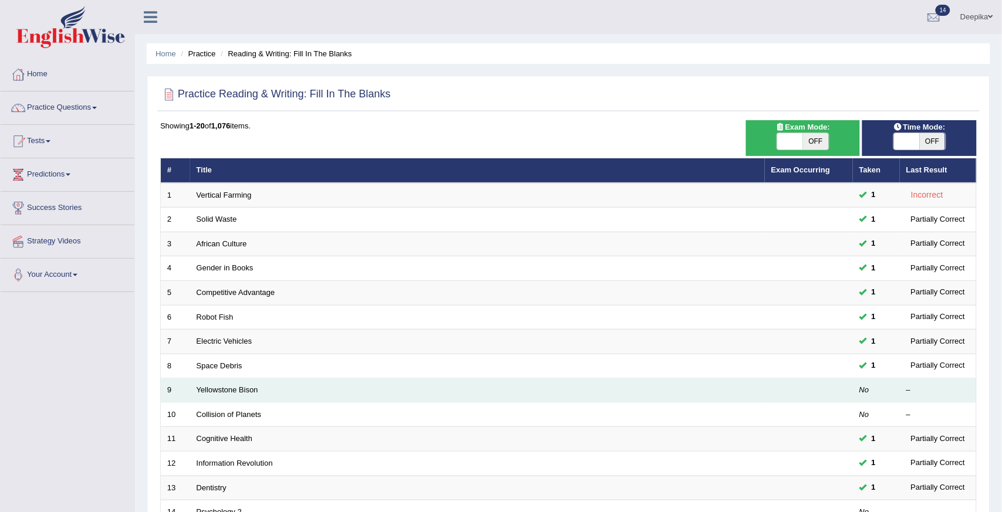
click at [214, 394] on td "Yellowstone Bison" at bounding box center [477, 390] width 574 height 25
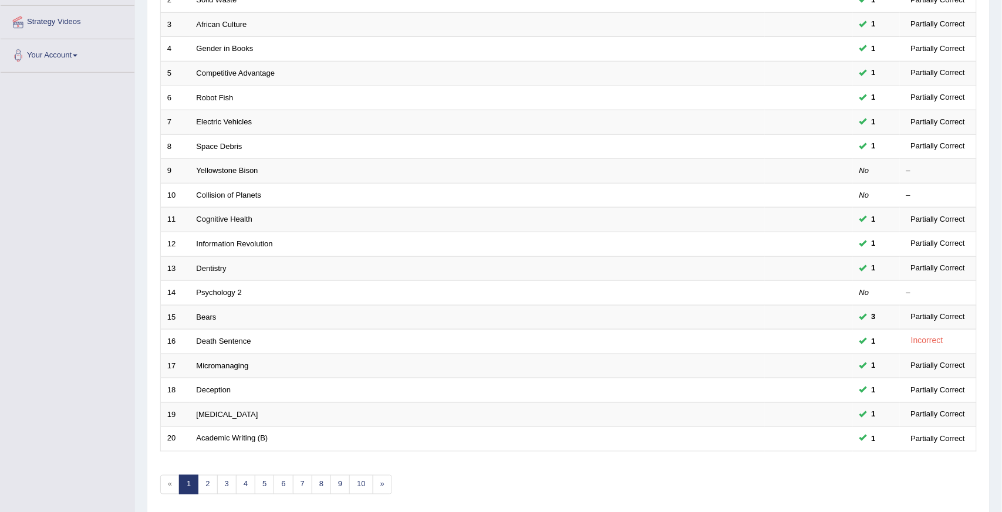
scroll to position [238, 0]
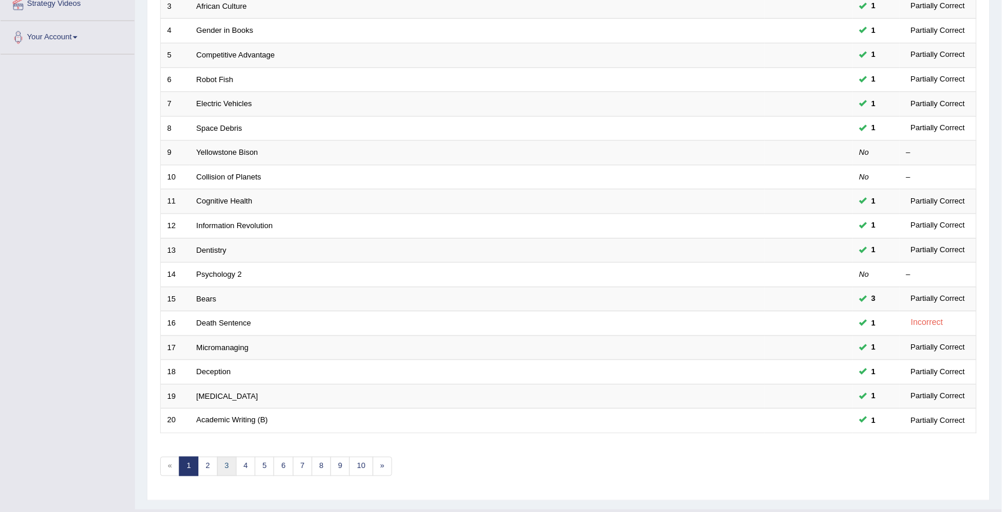
click at [223, 471] on link "3" at bounding box center [226, 466] width 19 height 19
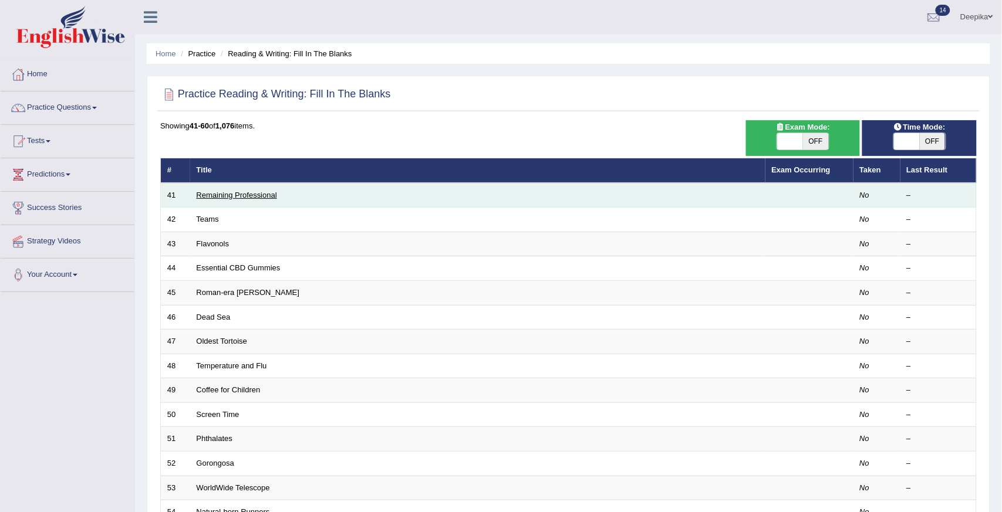
click at [198, 197] on link "Remaining Professional" at bounding box center [237, 195] width 80 height 9
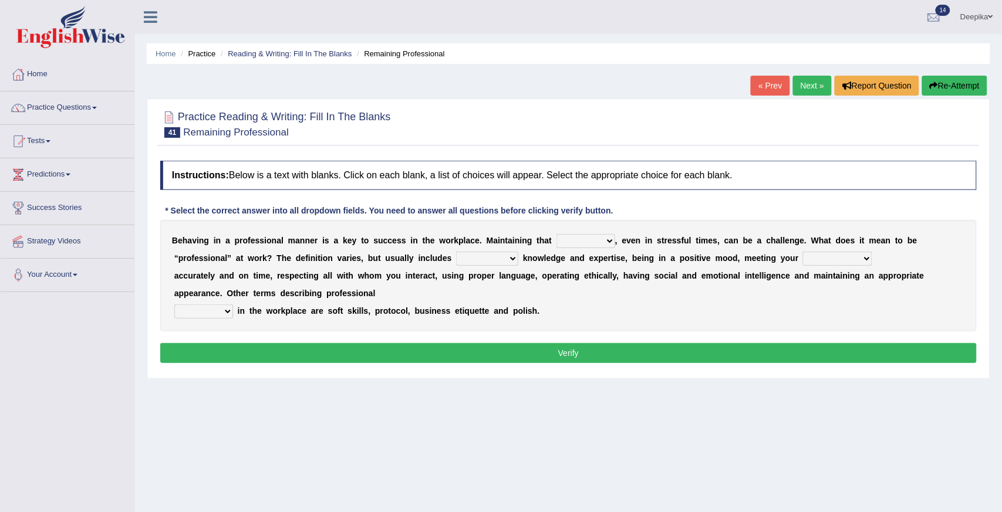
click at [608, 242] on select "demand domain direction demeanor" at bounding box center [585, 241] width 59 height 14
select select "direction"
click at [556, 234] on select "demand domain direction demeanor" at bounding box center [585, 241] width 59 height 14
click at [512, 257] on select "possessing appraising processing assessing" at bounding box center [487, 259] width 62 height 14
select select "processing"
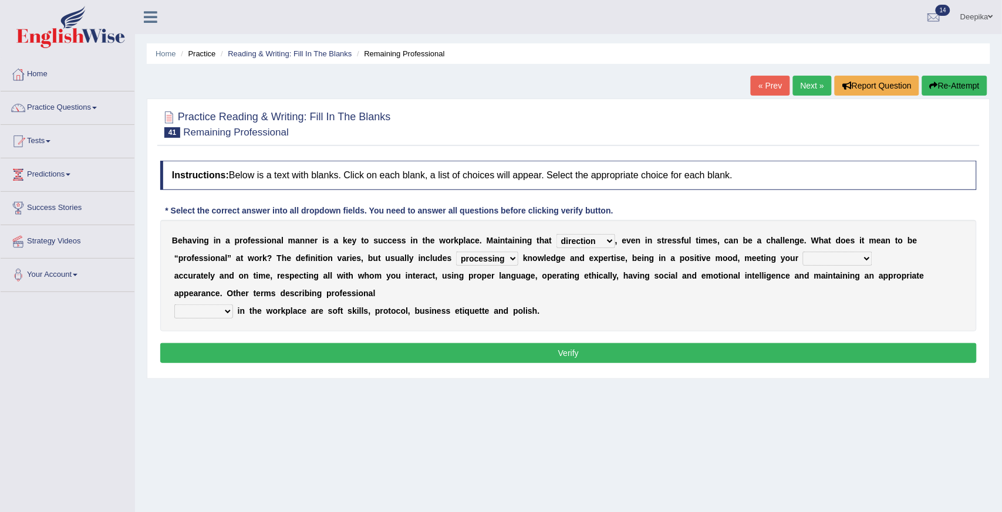
click at [456, 252] on select "possessing appraising processing assessing" at bounding box center [487, 259] width 62 height 14
click at [867, 256] on select "opportunities occupations observations obligations" at bounding box center [837, 259] width 69 height 14
select select "opportunities"
click at [803, 252] on select "opportunities occupations observations obligations" at bounding box center [837, 259] width 69 height 14
click at [226, 309] on select "conduct contact condition contract" at bounding box center [203, 312] width 59 height 14
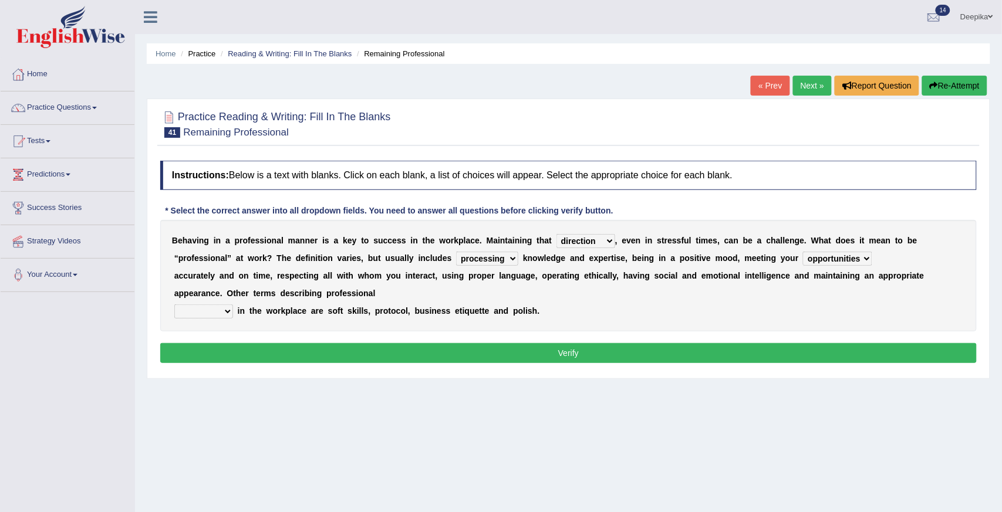
select select "contract"
click at [174, 305] on select "conduct contact condition contract" at bounding box center [203, 312] width 59 height 14
click at [350, 349] on button "Verify" at bounding box center [568, 353] width 816 height 20
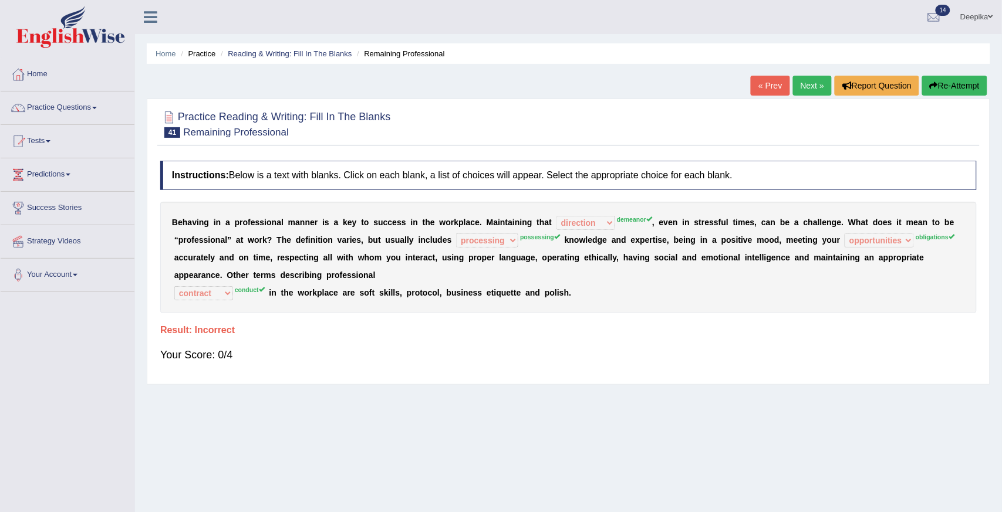
click at [808, 82] on link "Next »" at bounding box center [812, 86] width 39 height 20
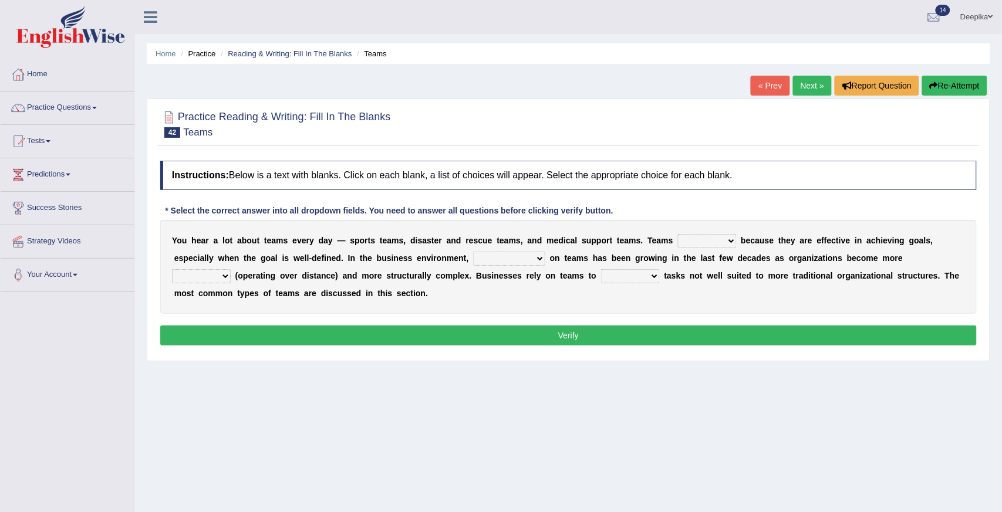
click at [542, 307] on div "Y o u h e a r a l o t a b o u t t e a m s e v e r y d a y — s p o r t s t e a m…" at bounding box center [568, 267] width 816 height 94
click at [728, 242] on select "exert extend express exist" at bounding box center [707, 241] width 59 height 14
select select "express"
click at [678, 234] on select "exert extend express exist" at bounding box center [707, 241] width 59 height 14
click at [533, 257] on select "reliability reliance realization independence" at bounding box center [509, 259] width 72 height 14
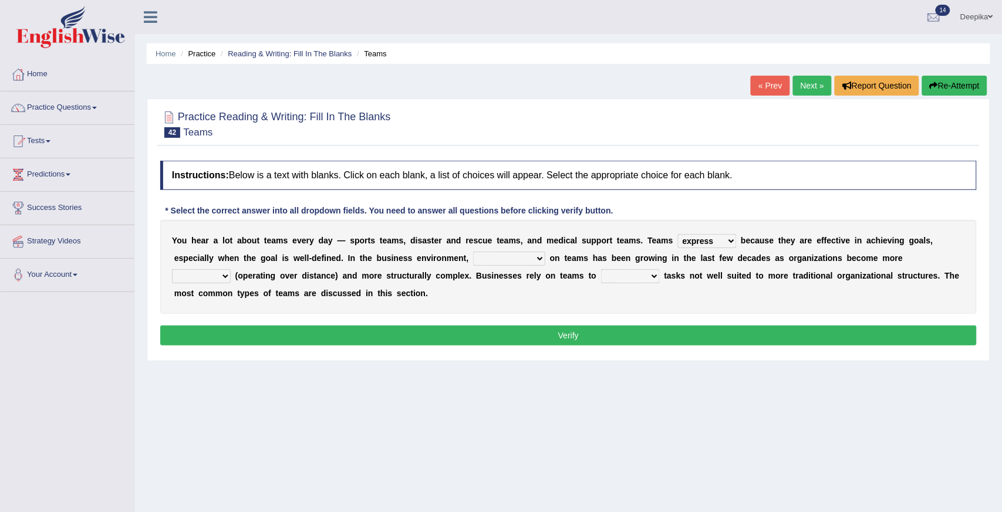
click at [533, 257] on select "reliability reliance realization independence" at bounding box center [509, 259] width 72 height 14
select select "reliance"
click at [473, 252] on select "reliability reliance realization independence" at bounding box center [509, 259] width 72 height 14
click at [226, 275] on select "authentic virtual simplified veritable" at bounding box center [201, 276] width 59 height 14
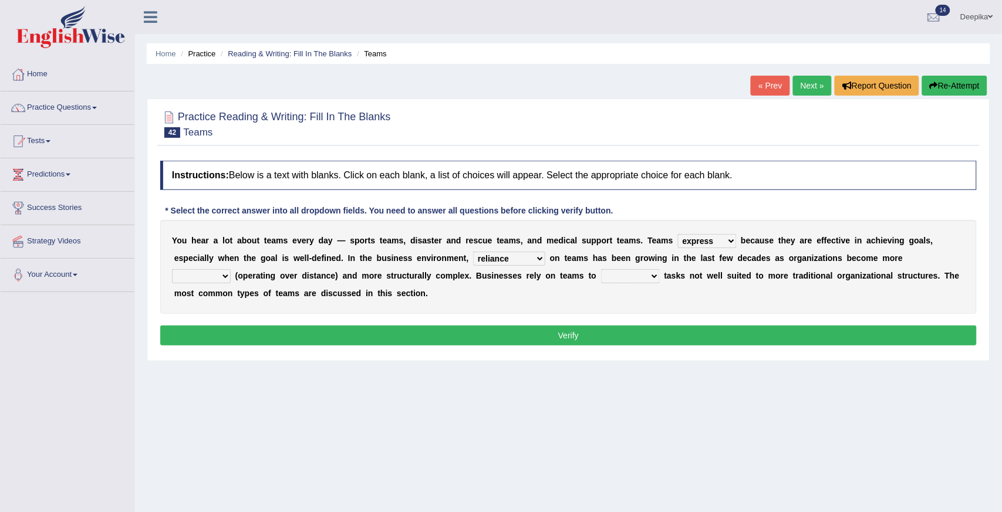
select select "veritable"
click at [172, 269] on select "authentic virtual simplified veritable" at bounding box center [201, 276] width 59 height 14
click at [652, 277] on select "perform possess compare conform" at bounding box center [630, 276] width 59 height 14
select select "perform"
click at [601, 269] on select "perform possess compare conform" at bounding box center [630, 276] width 59 height 14
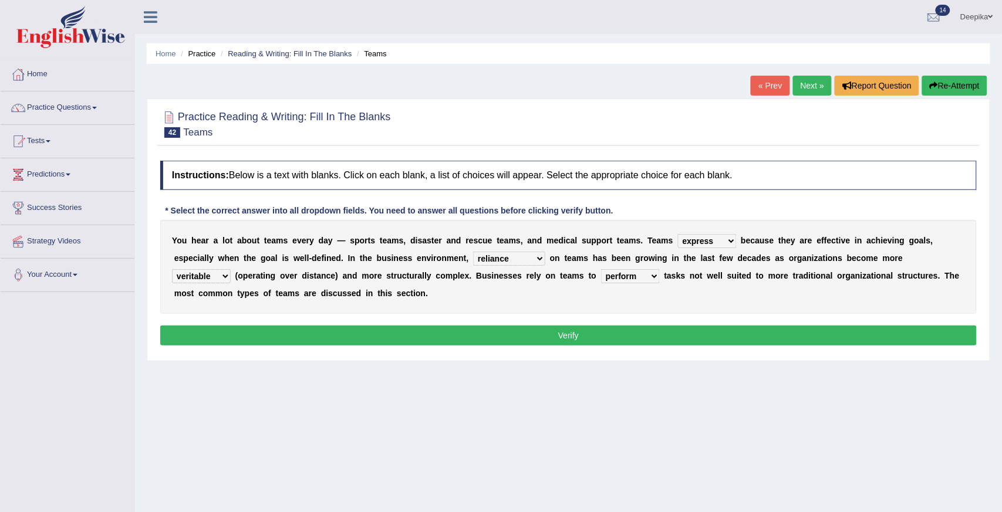
click at [629, 341] on button "Verify" at bounding box center [568, 336] width 816 height 20
